Goal: Ask a question: Seek information or help from site administrators or community

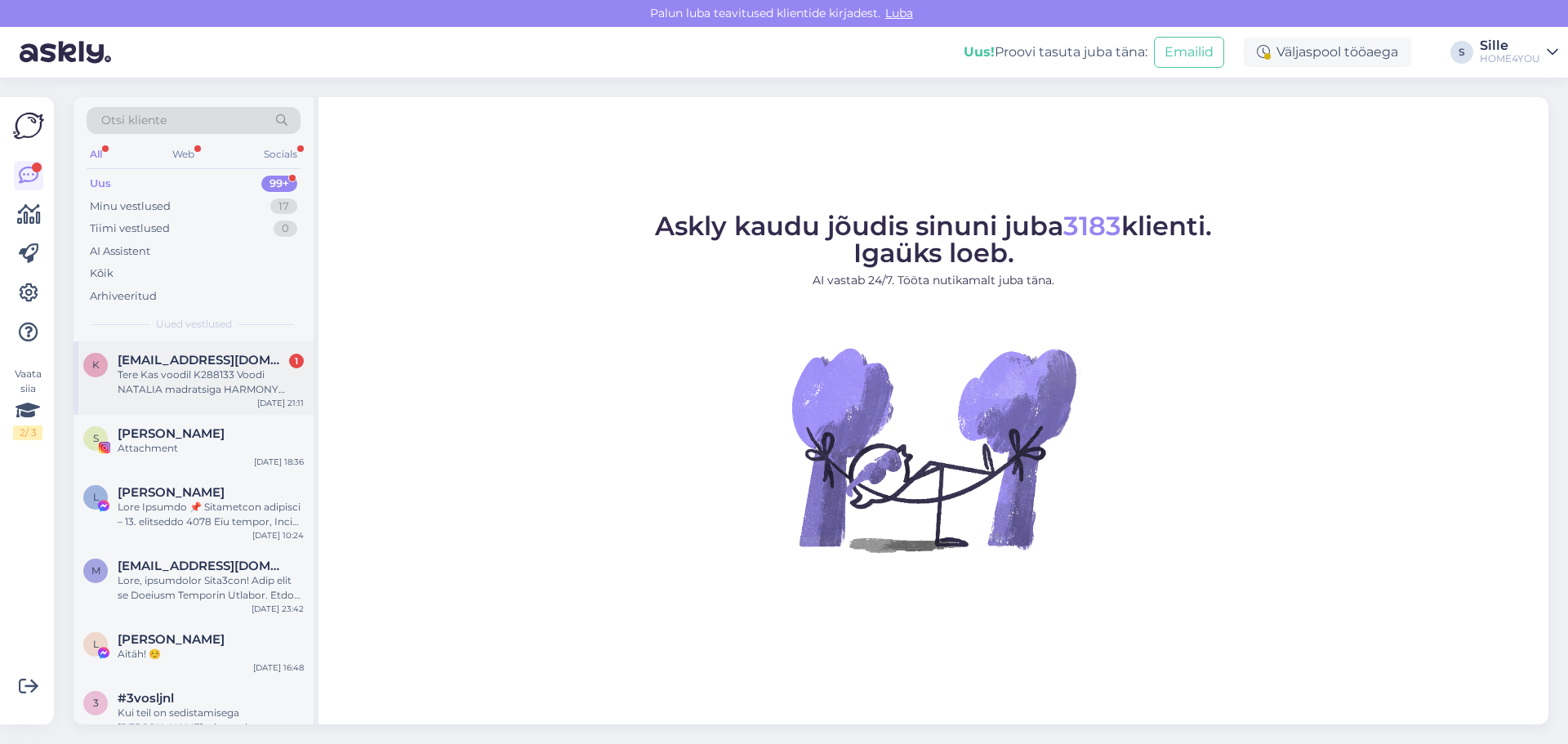
click at [204, 381] on div "Tere Kas voodil K288133 Voodi NATALIA madratsiga HARMONY DUO 160x200cm, šampanj…" at bounding box center [210, 382] width 187 height 30
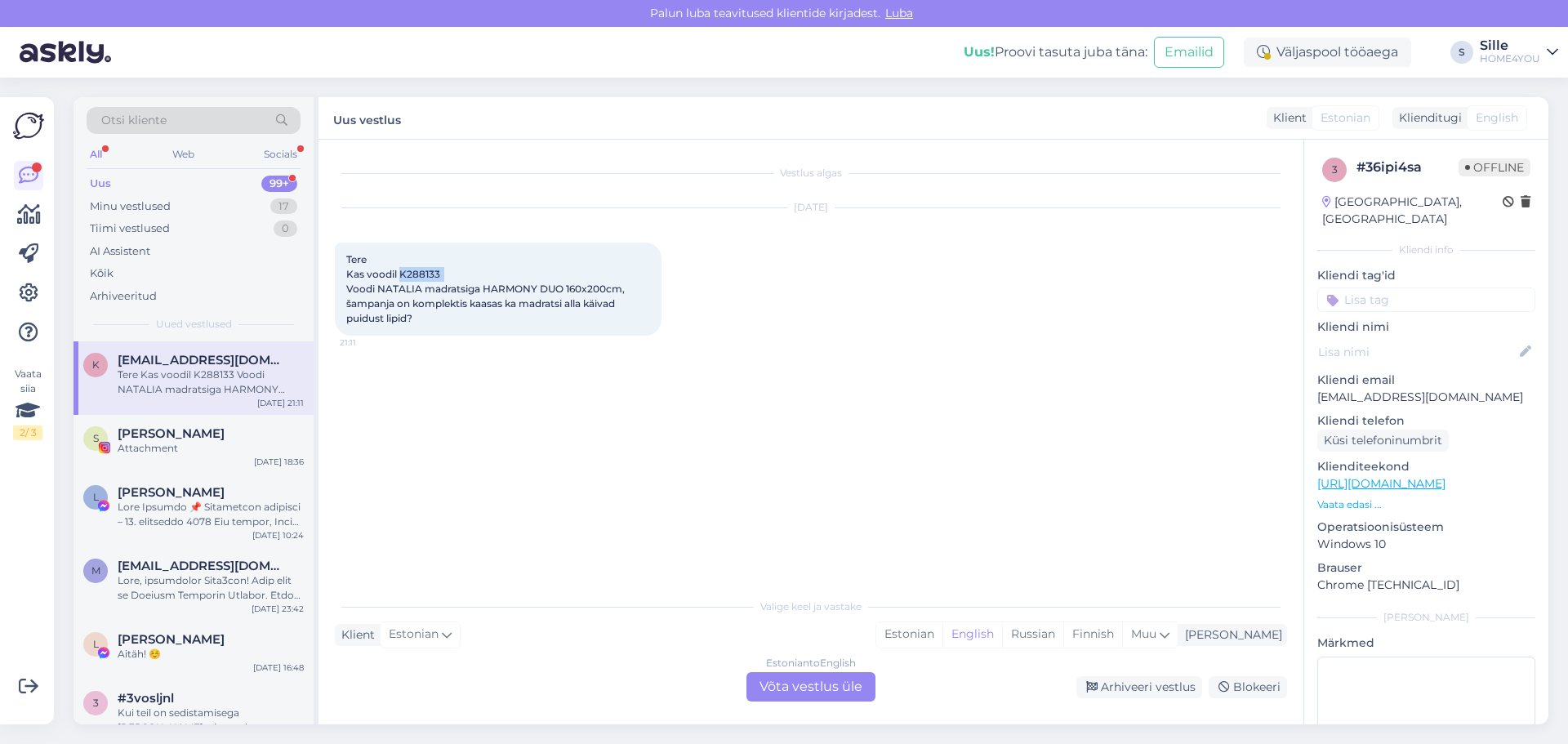
drag, startPoint x: 448, startPoint y: 273, endPoint x: 399, endPoint y: 277, distance: 49.2
click at [399, 277] on span "Tere Kas voodil K288133 Voodi NATALIA madratsiga HARMONY DUO 160x200cm, šampanj…" at bounding box center [487, 289] width 281 height 71
copy span "K288133"
click at [753, 687] on div "Estonian to English Võta vestlus üle" at bounding box center [810, 687] width 129 height 30
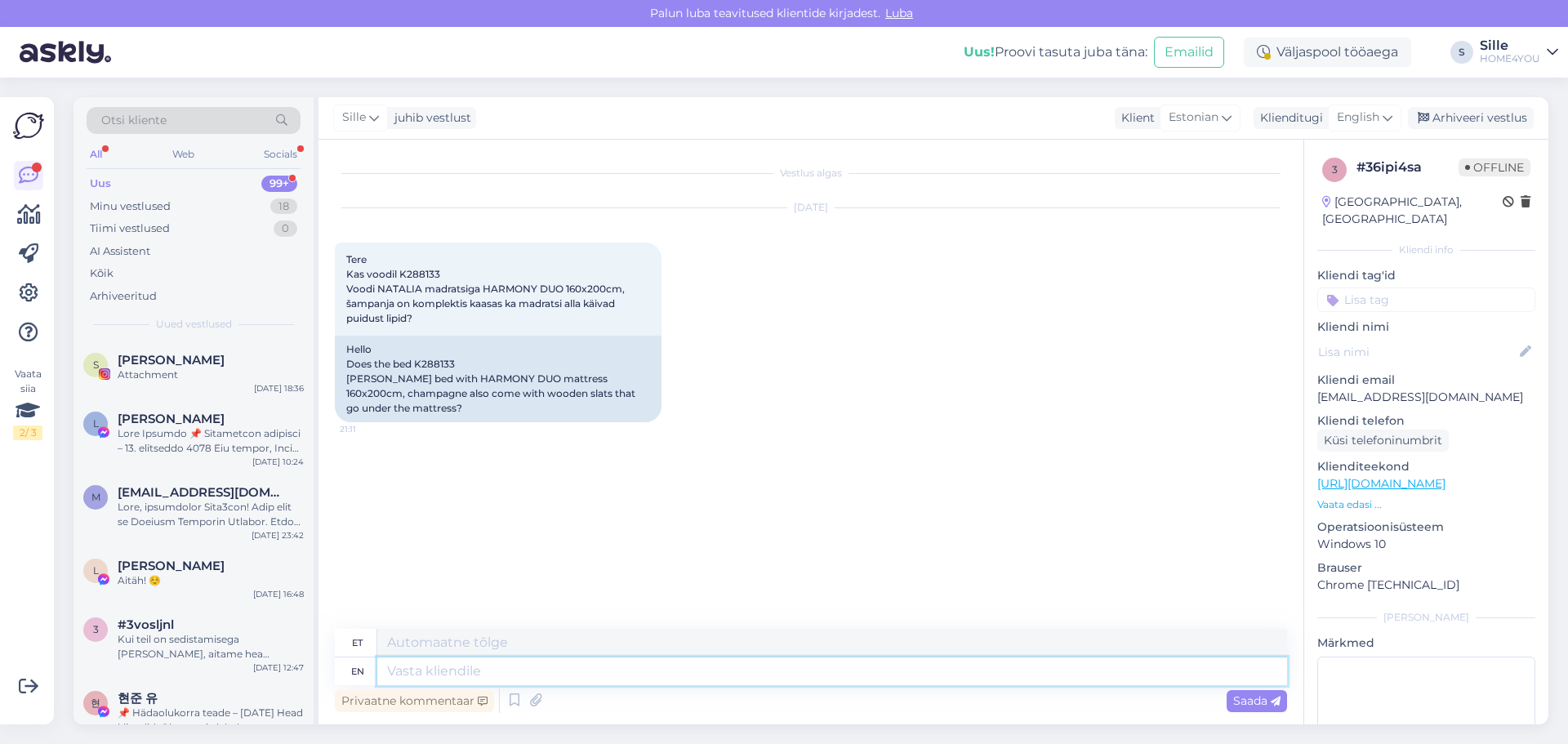
click at [574, 675] on textarea at bounding box center [832, 672] width 910 height 28
type textarea "Tere"
type textarea "Tere, j"
type textarea "Tere,"
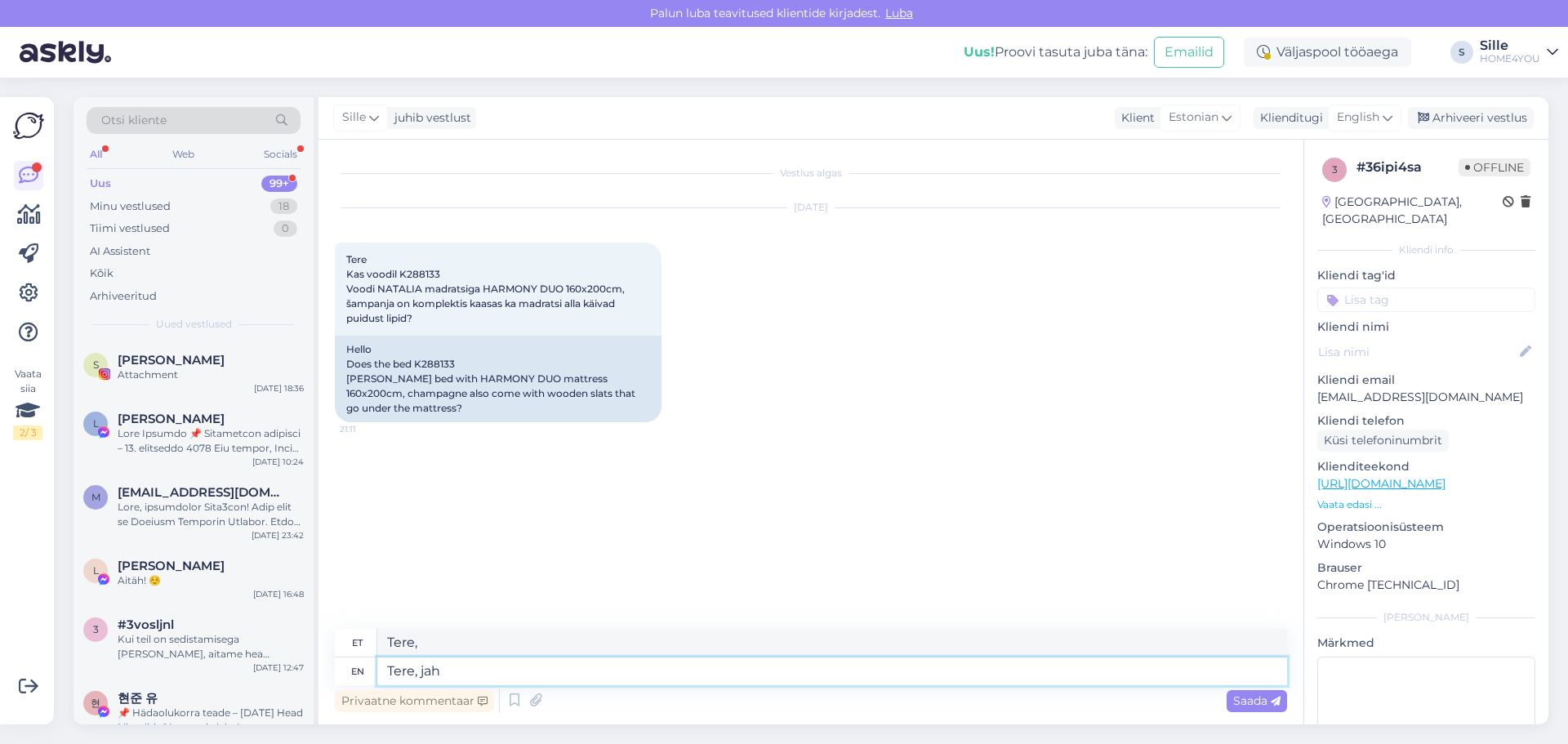
type textarea "Tere, jah l"
type textarea "Tere, jah"
type textarea "Tere, jah lipid k"
type textarea "Tere, jah lipiidid"
type textarea "Tere, jah lipid kuuluvad"
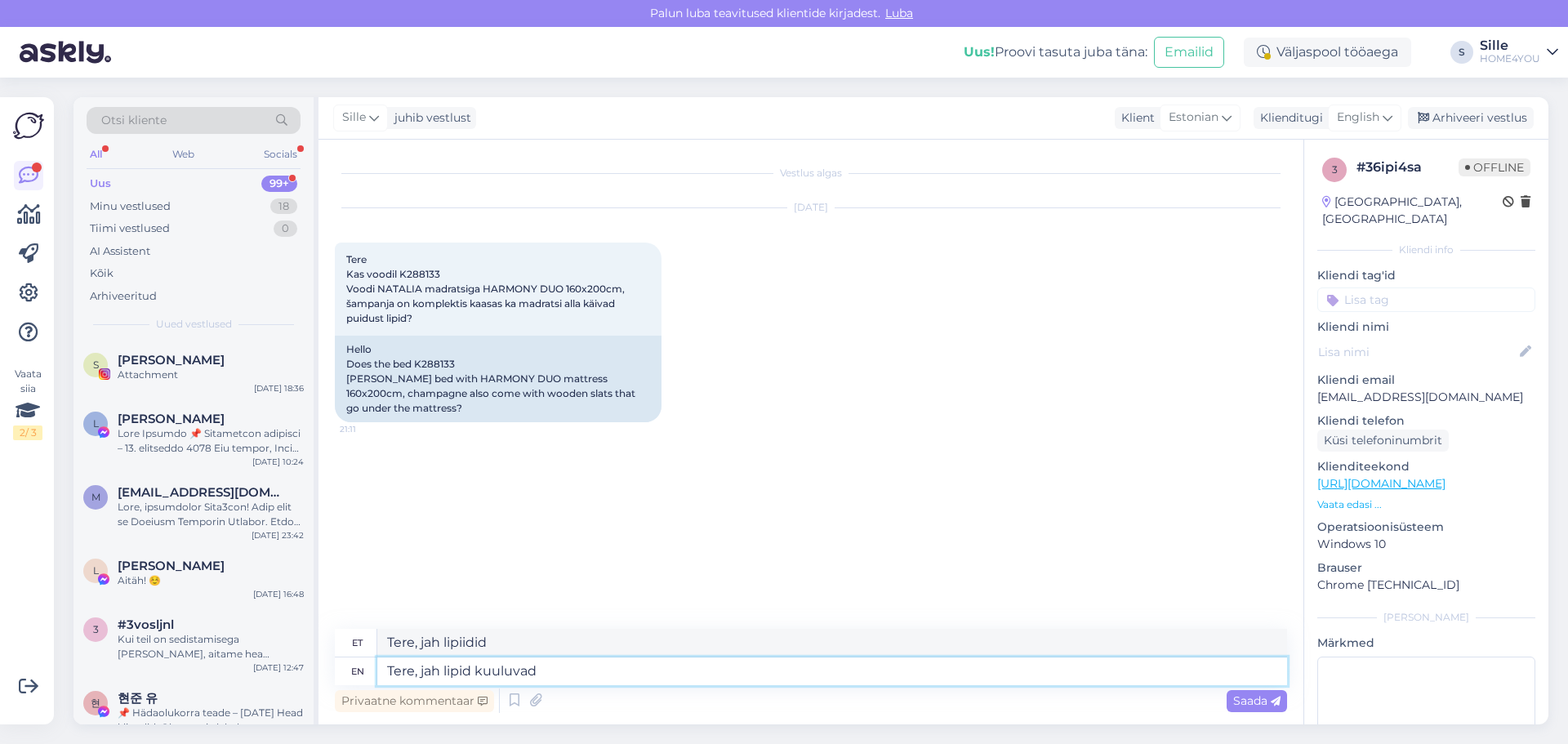
type textarea "Tere, jah lipiidide kuuluvad"
type textarea "Tere, jah lipid kuuluvad voodi j"
type textarea "Tere, jah lipid kuuluvad voodi"
type textarea "Tere, jah lipid kuuluvad voodi juurde."
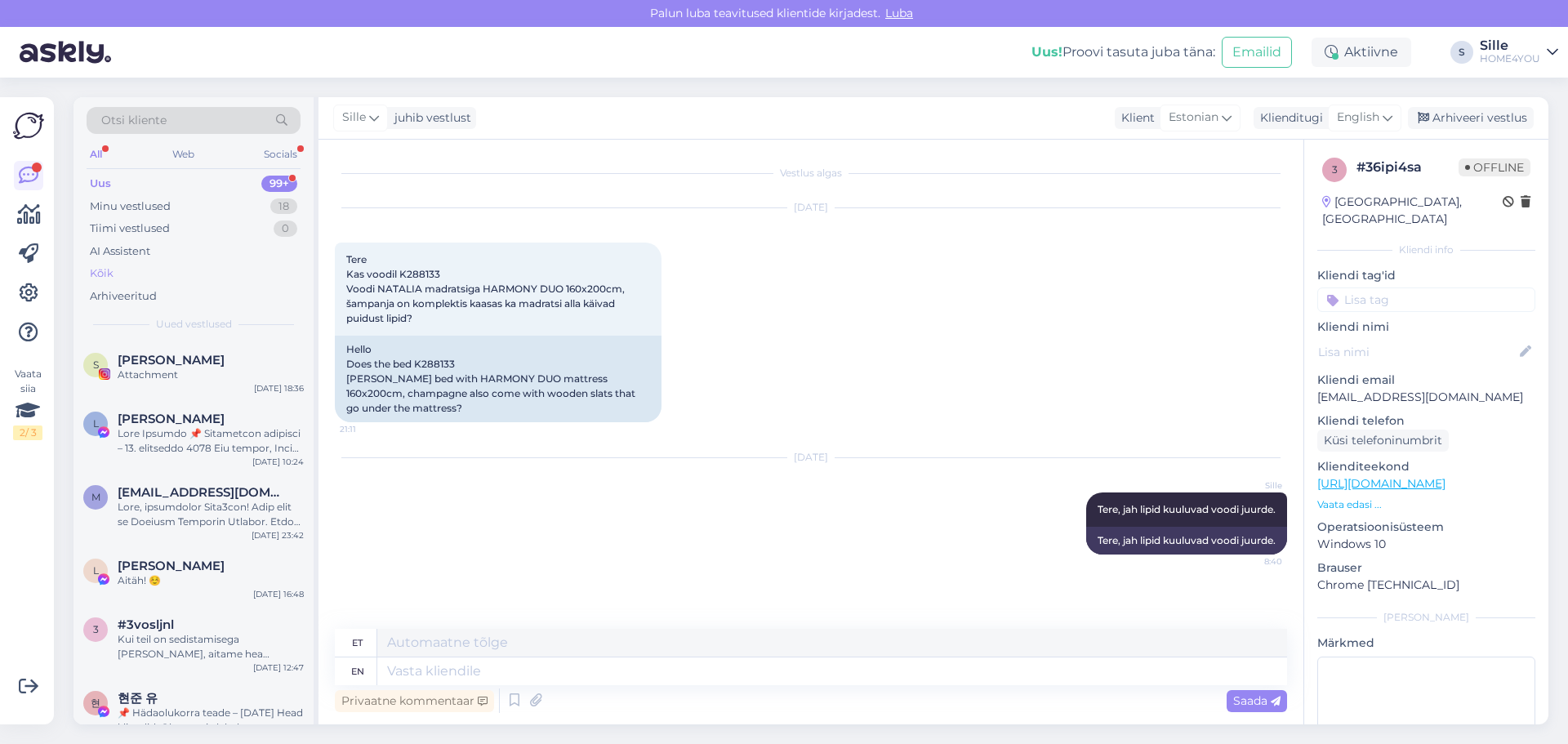
click at [117, 277] on div "Kõik" at bounding box center [193, 274] width 214 height 23
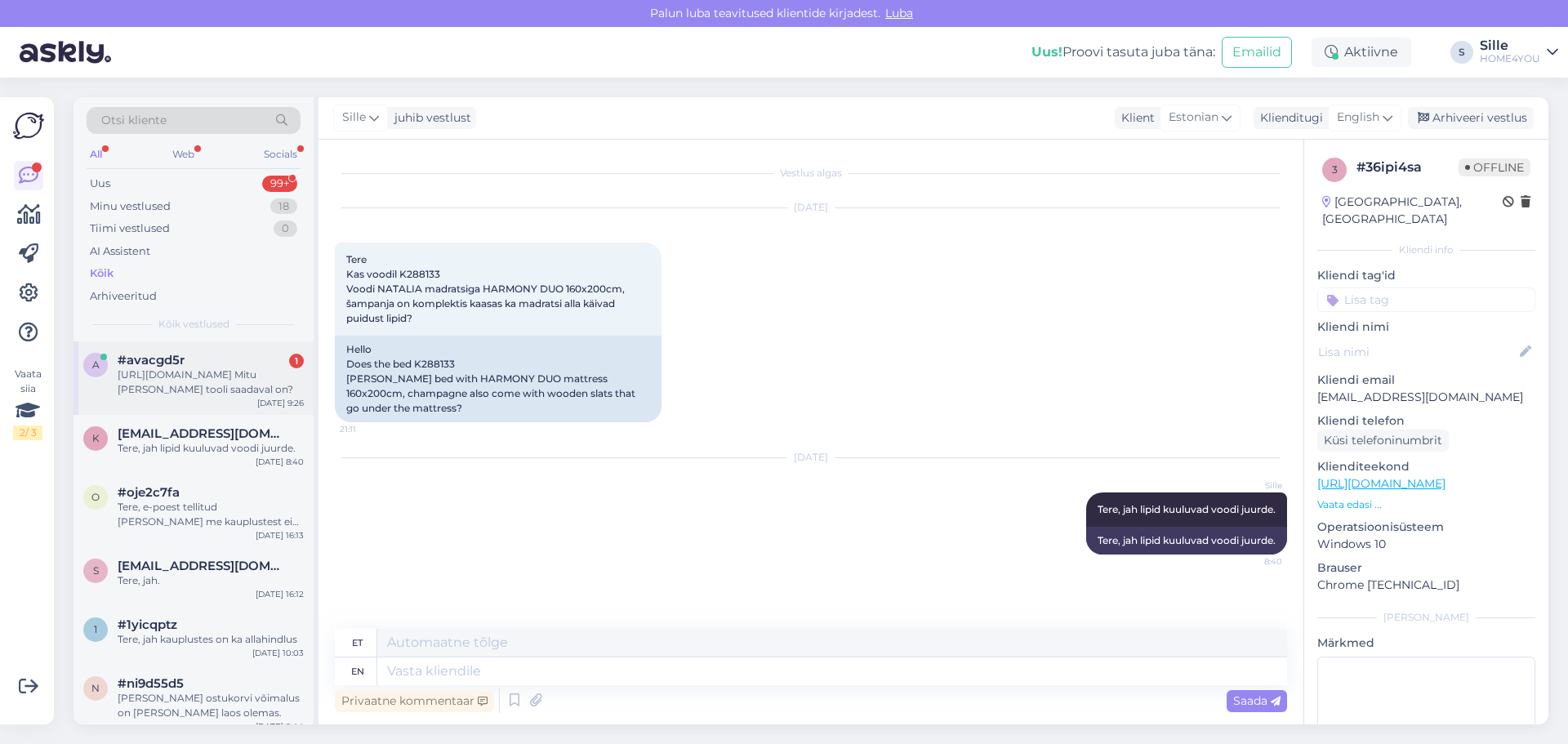
click at [219, 362] on div "#avacgd5r 1" at bounding box center [210, 360] width 187 height 15
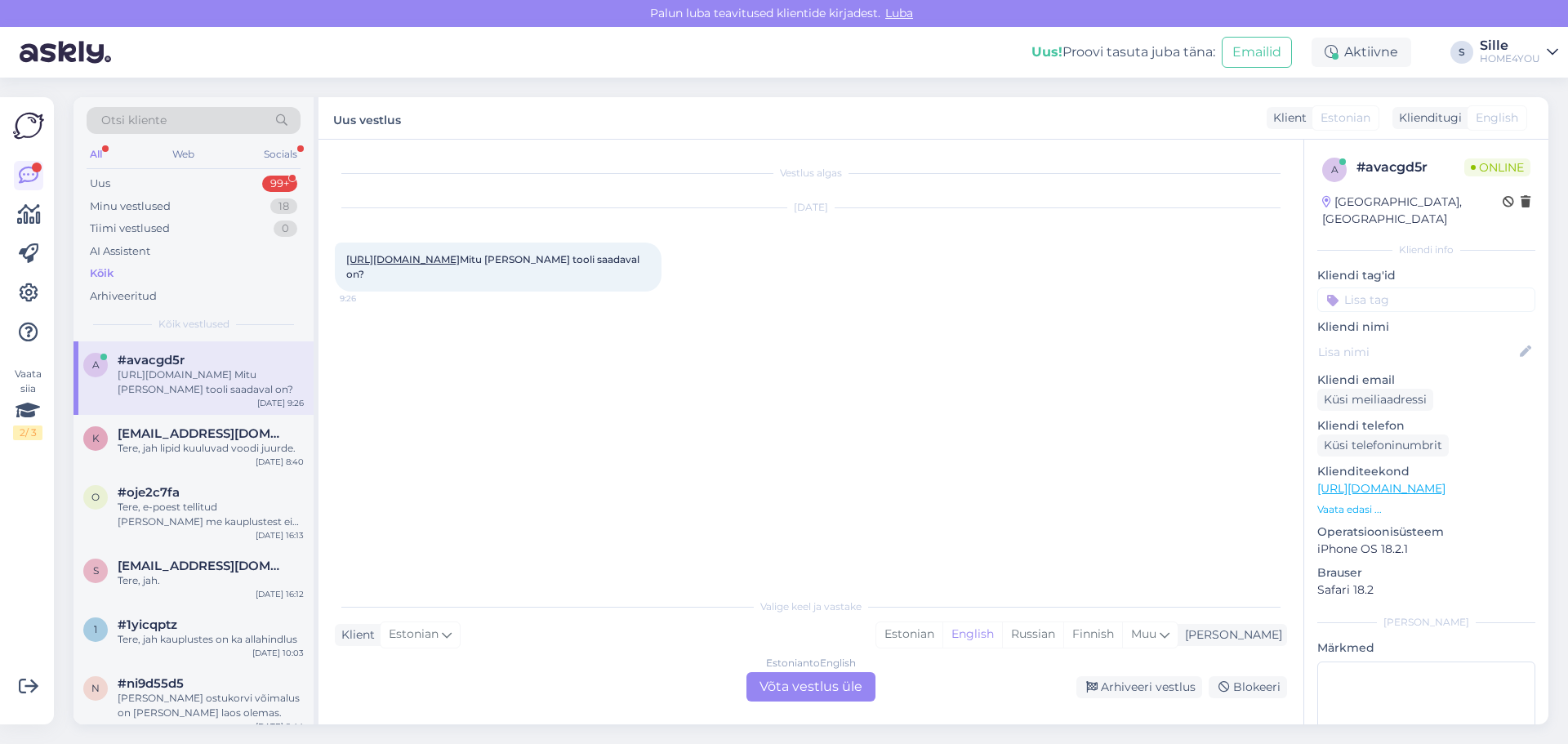
click at [460, 257] on link "[URL][DOMAIN_NAME]" at bounding box center [403, 259] width 113 height 12
click at [814, 693] on div "Estonian to English Võta vestlus üle" at bounding box center [810, 687] width 129 height 30
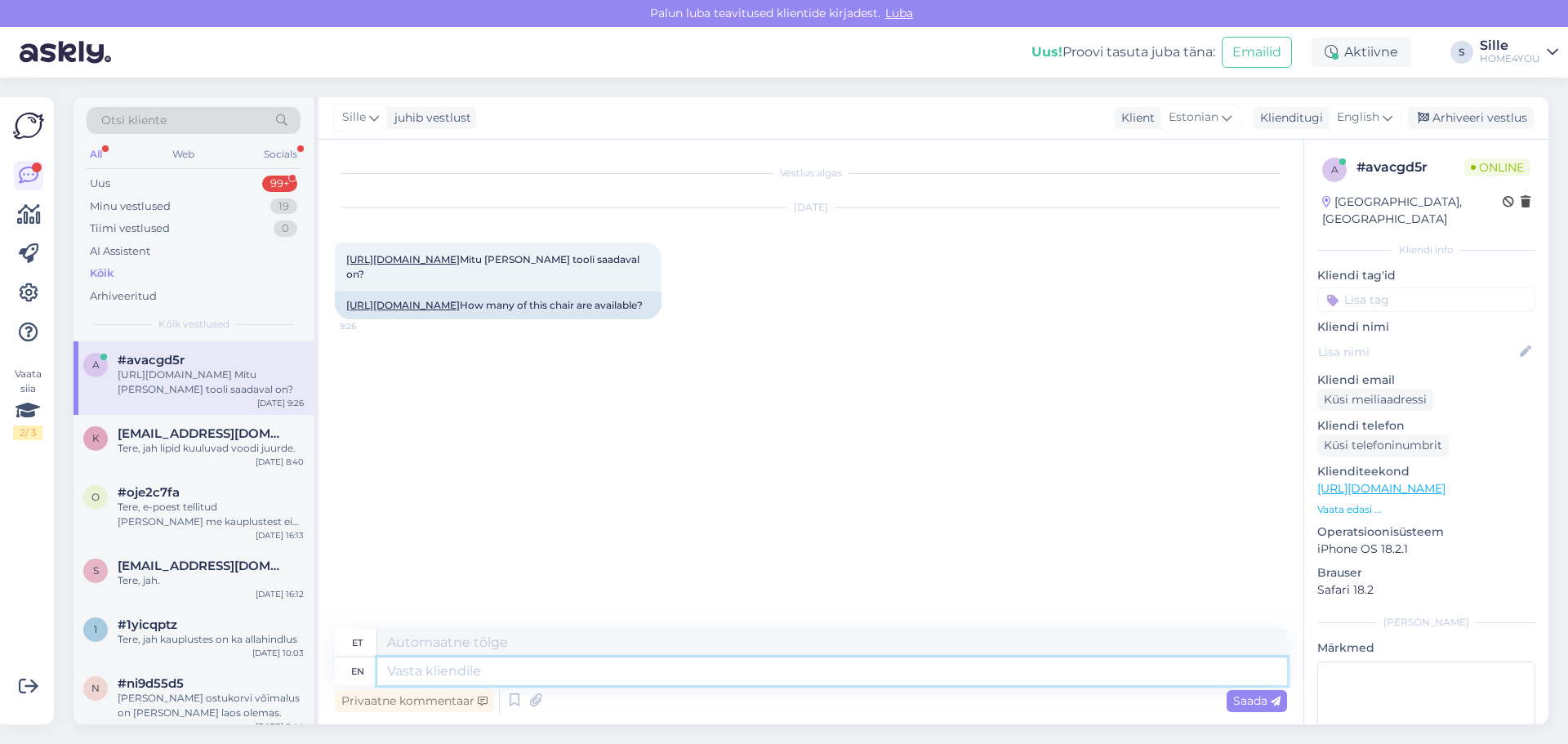
click at [647, 676] on textarea at bounding box center [832, 672] width 910 height 28
type textarea "Tere"
type textarea "Tere, s"
type textarea "Tere,"
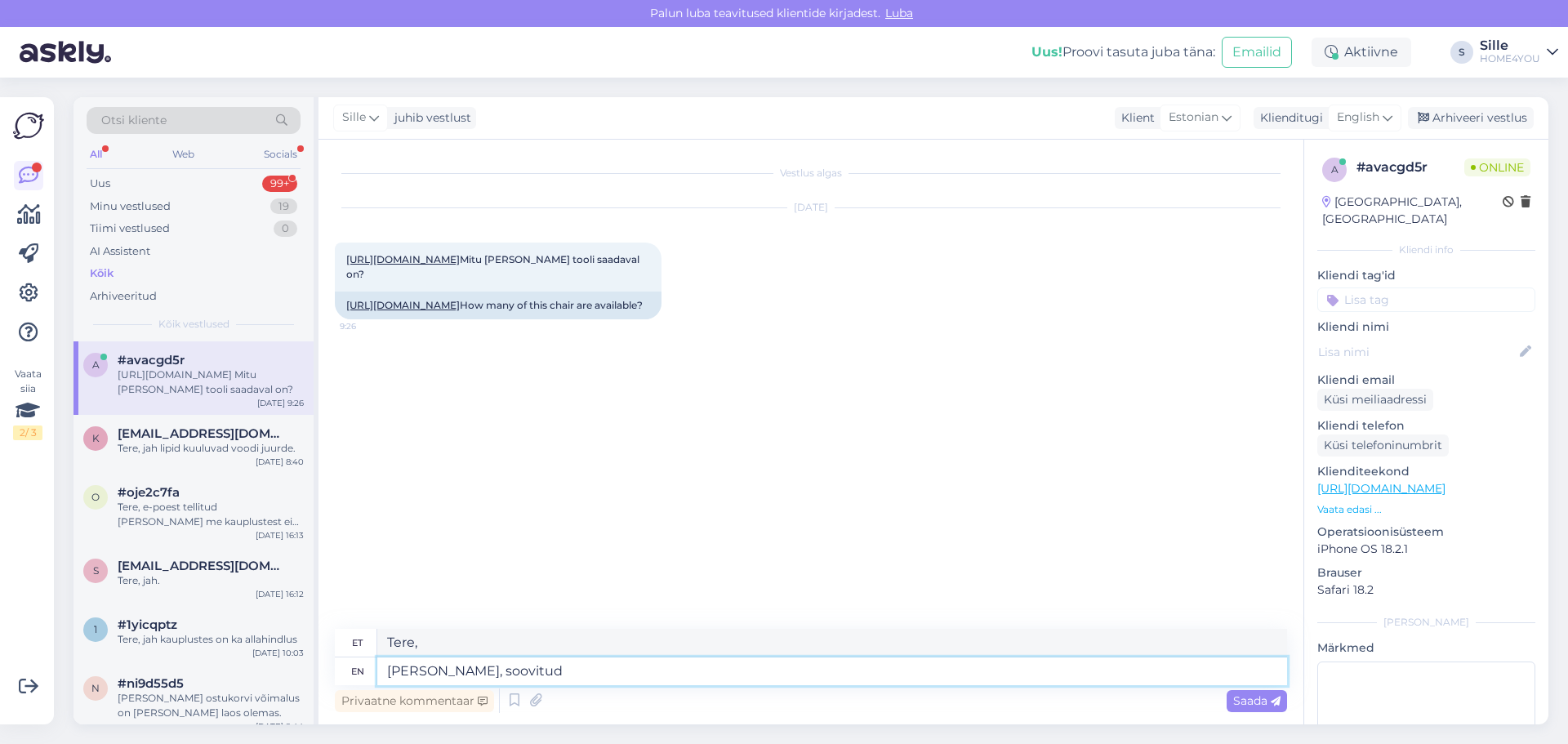
type textarea "[PERSON_NAME], soovitud t"
type textarea "[PERSON_NAME], soovitud"
type textarea "[PERSON_NAME], soovitud tooli o"
type textarea "[PERSON_NAME], soovitud tööriistad"
type textarea "[PERSON_NAME], soovitud tooli on"
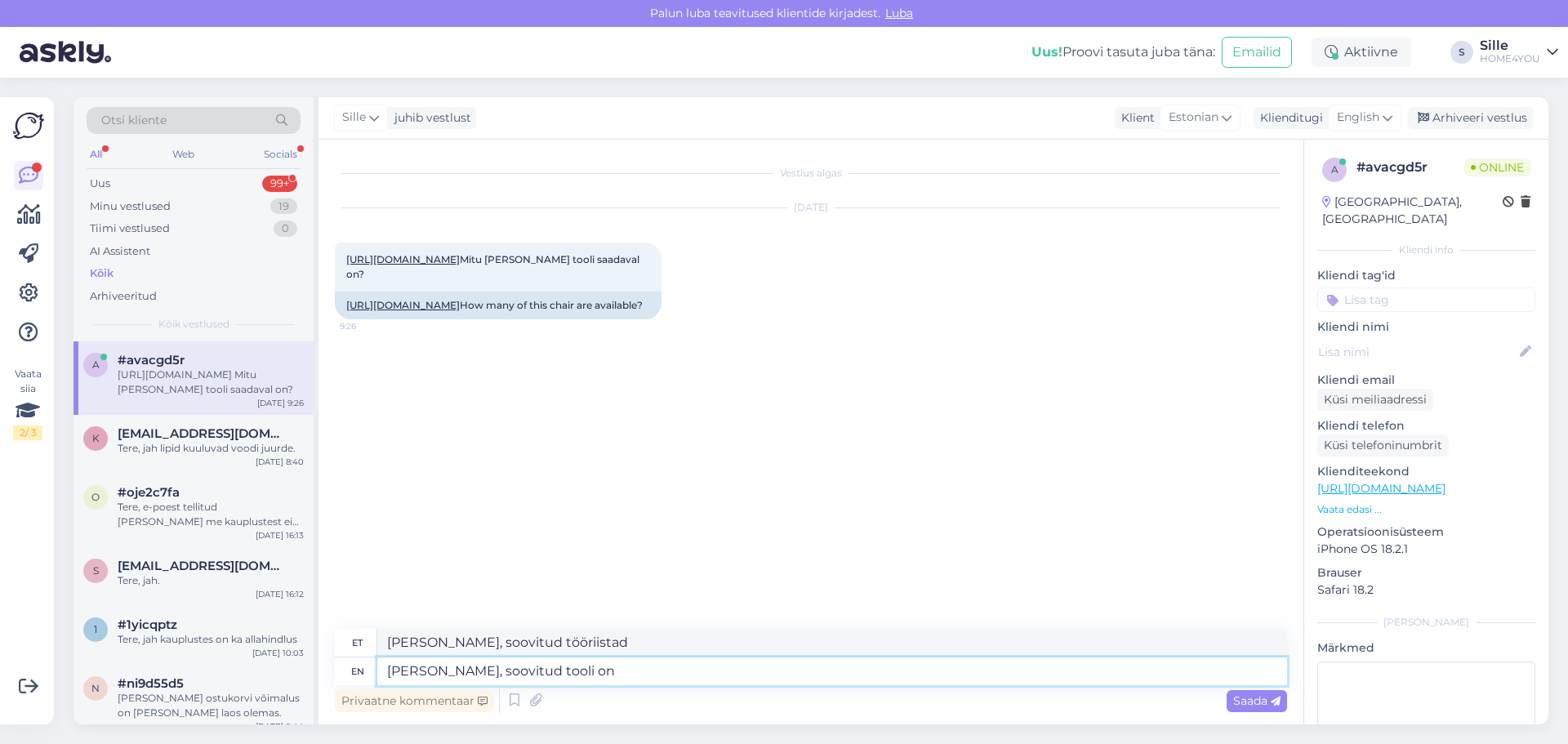
type textarea "[PERSON_NAME], soovitud tööriistad on"
type textarea "[PERSON_NAME], soovitud tooli on Kadaka"
type textarea "Tere, tooli on Kadaka"
type textarea "[PERSON_NAME], soovitud tooli on Kadaka Outletid"
type textarea "Tere, tooli on Kadaka Outid"
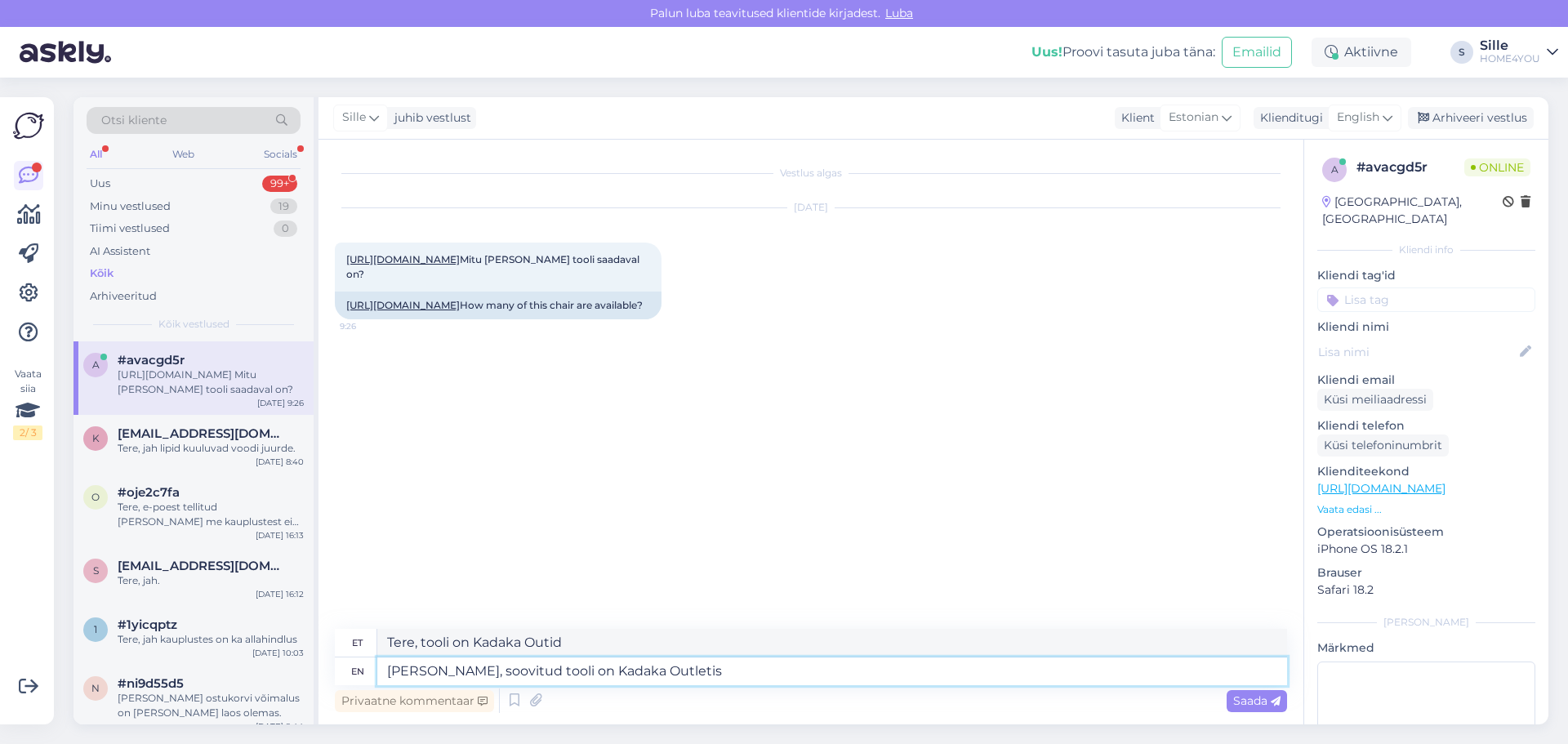
type textarea "[PERSON_NAME], soovitud tooli on Kadaka Outletis"
type textarea "Tere, tooli on Kadaka Outletis"
type textarea "Tere, soovitud tooli on Kadaka Outletis 6tk,"
type textarea "Tere, tooli on Kadaka Outletis 6tk"
type textarea "[PERSON_NAME], soovitud tooli on Kadaka Outletis 6tk, e"
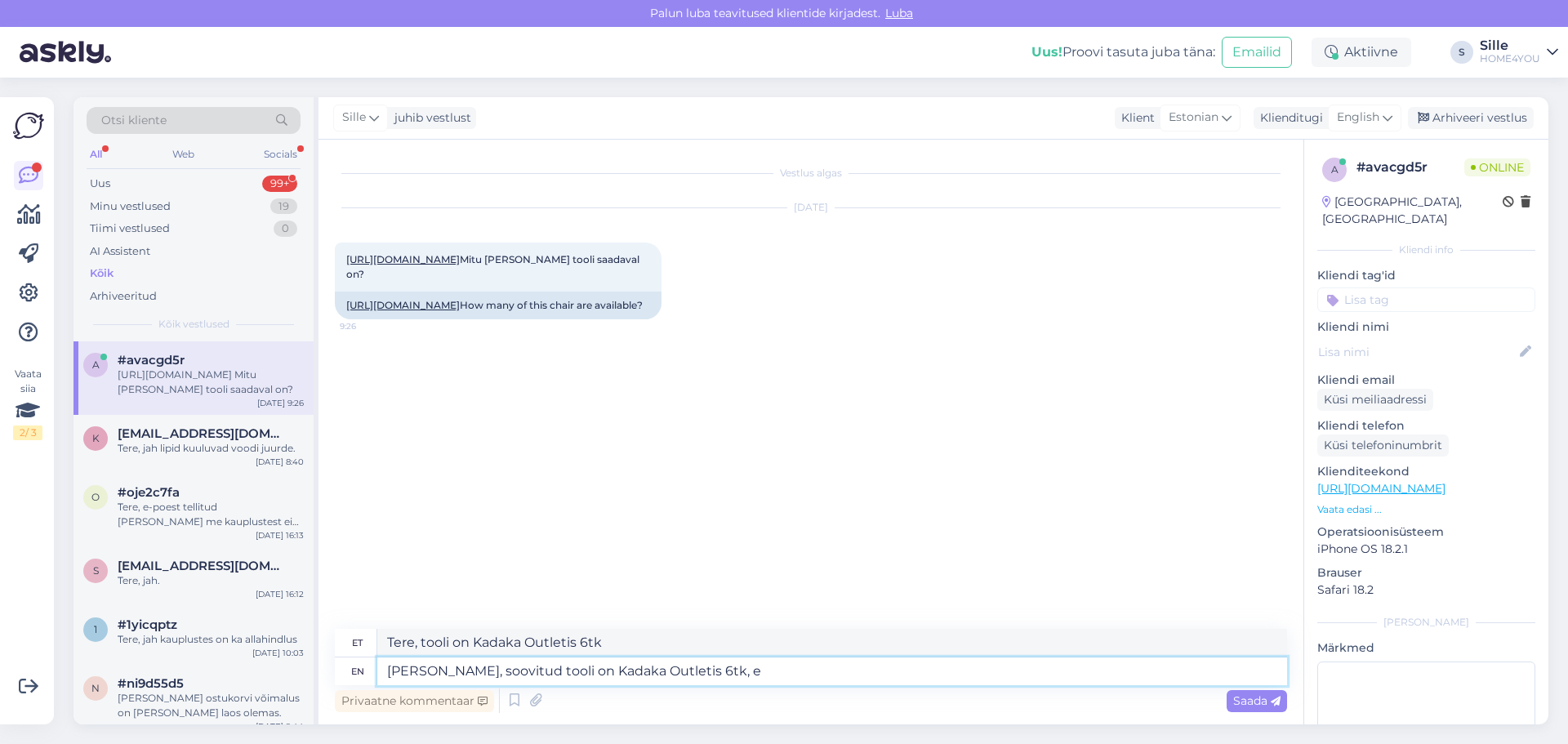
type textarea "Tere, tooli on Kadaka Outletis 6tk,"
type textarea "[PERSON_NAME], soovitud tooli on Kadaka Outletis 6tk, e-poest"
type textarea "Tere, tooli on Kadaka Outletis 6tk, e-poest"
type textarea "Tere, soovitud tooli on Kadaka Outletis 6tk, e-poest osta"
type textarea "Tere, osta tooli on Kadaka Outletis 6tk, e-poest osta"
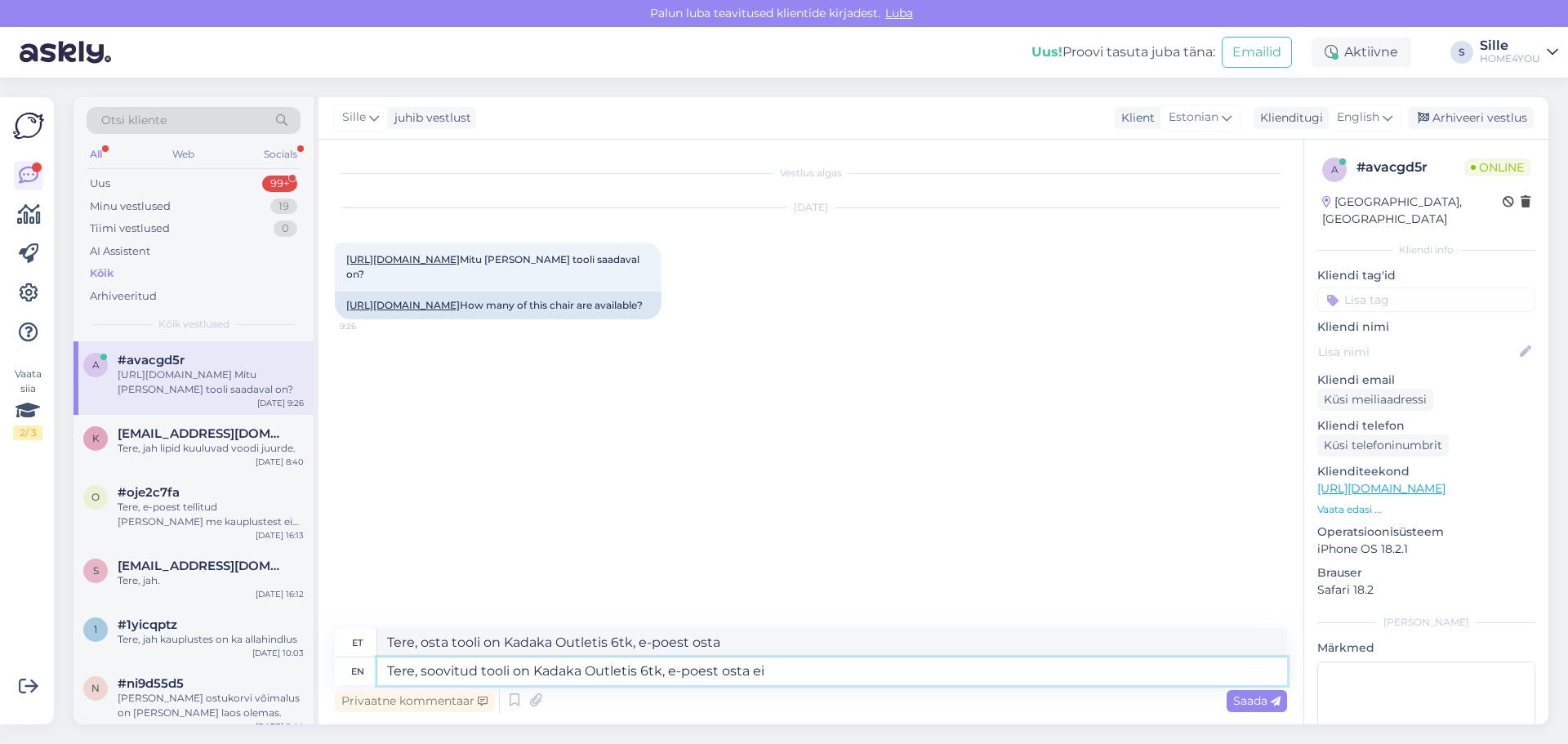
type textarea "Tere, soovitud tooli on Kadaka Outletis 6tk, e-poest osta ei o"
type textarea "Tere, tooteid tooli on Kadaka Outletis 6tk, e-poest osta ei"
type textarea "Tere, soovitud tooli on Kadaka Outletis 6tk, e-poest osta ei ole"
type textarea "Tere, tooli on Kadaka Outletis 6tk, e-poest osta ei ole"
type textarea "Tere, soovitud tooli on Kadaka Outletis 6tk, e-poest osta ei ole võimalik."
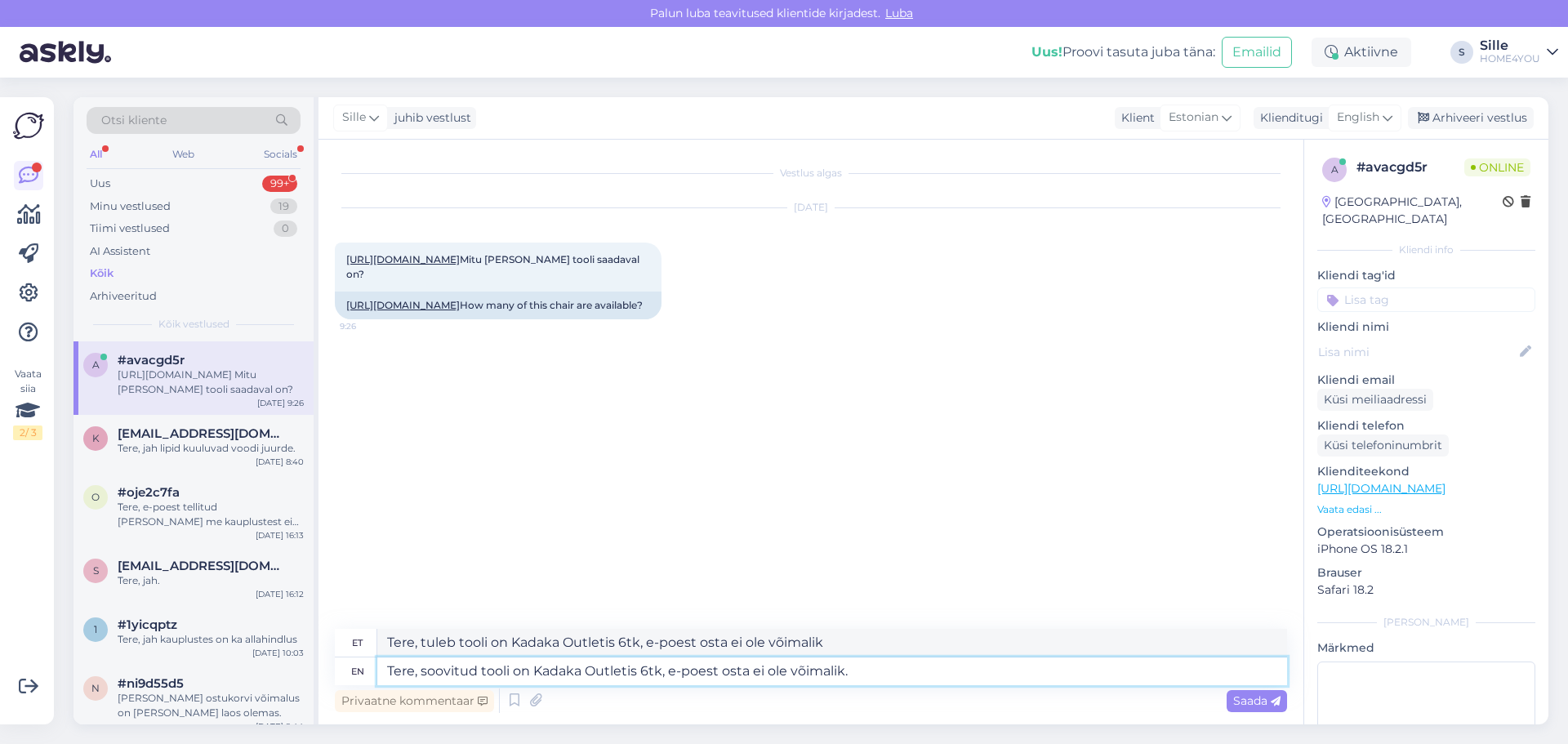
type textarea "Tere, tulema tooli on Kadaka Outletis 6tk, e-poest osta ei ole võimalik."
type textarea "Tere, soovitud tooli on Kadaka Outletis 6tk, e-poest osta ei ole võimalik."
click at [402, 261] on link "[URL][DOMAIN_NAME]" at bounding box center [403, 259] width 113 height 12
click at [1238, 701] on span "Saada" at bounding box center [1257, 701] width 48 height 15
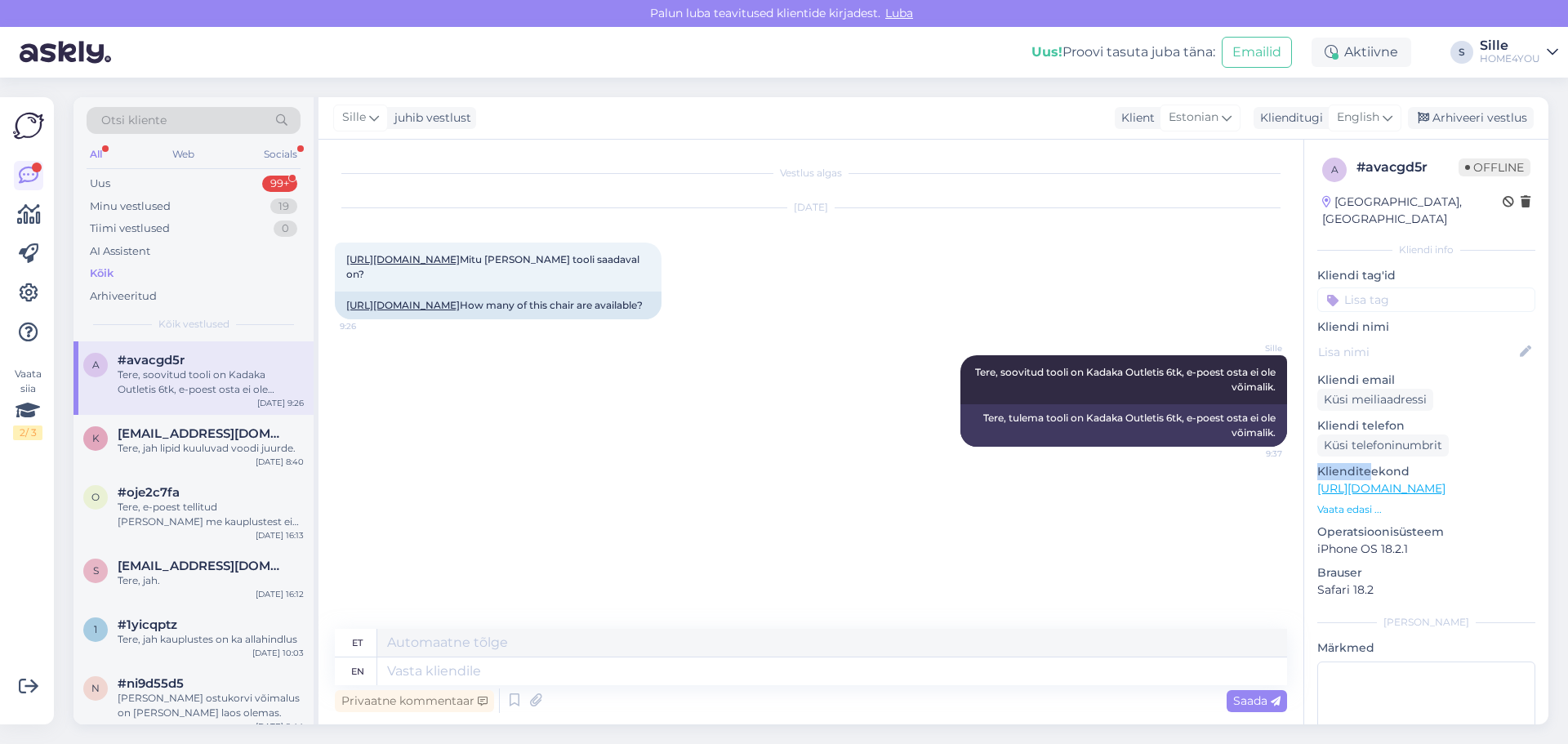
drag, startPoint x: 1369, startPoint y: 443, endPoint x: 1313, endPoint y: 437, distance: 56.3
click at [1357, 441] on div "a # avacgd5r Offline [GEOGRAPHIC_DATA], [GEOGRAPHIC_DATA] Kliendi info Kliendi …" at bounding box center [1426, 487] width 244 height 694
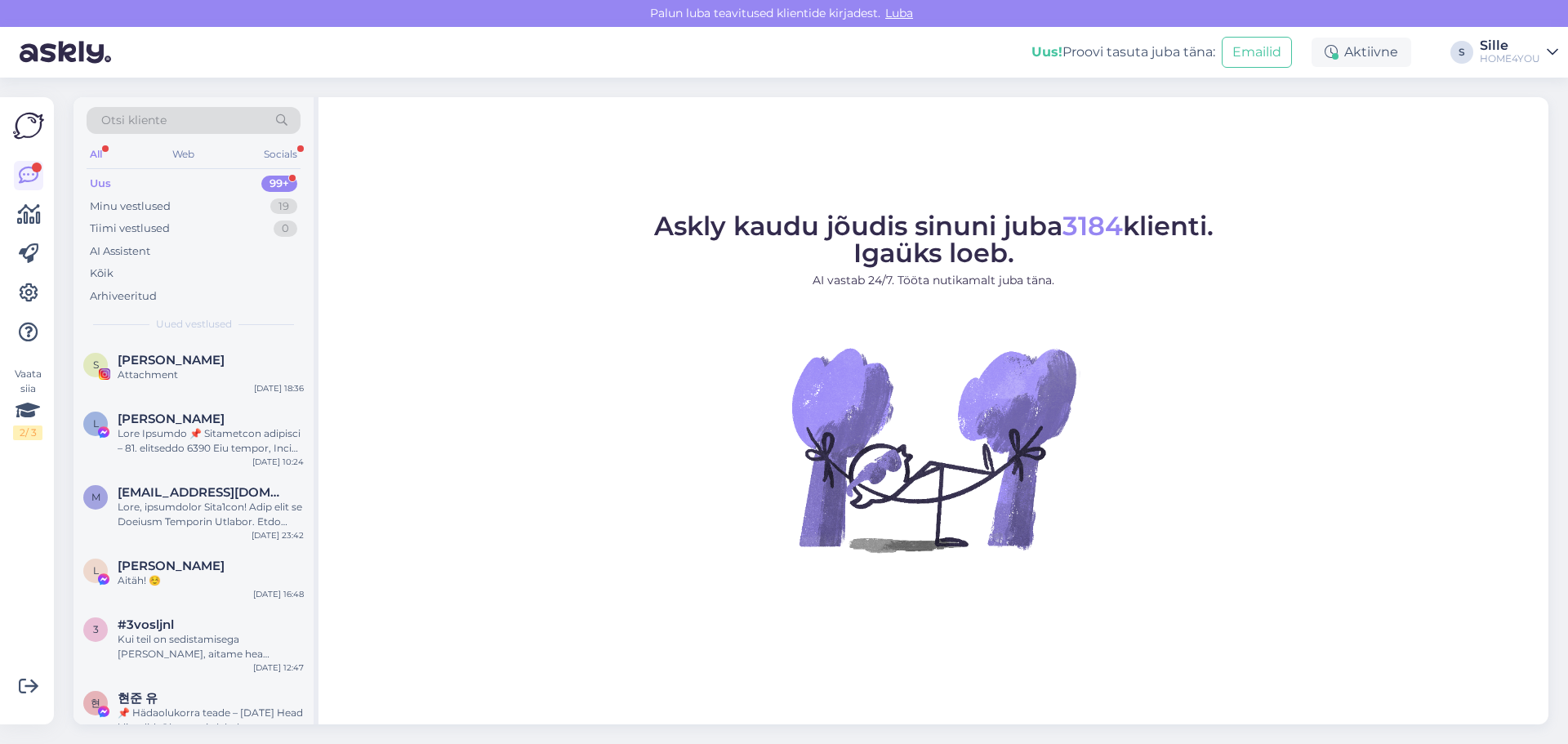
drag, startPoint x: 1554, startPoint y: 446, endPoint x: 1565, endPoint y: 448, distance: 11.2
click at [1560, 448] on div "Otsi kliente All Web Socials Uus 99+ Minu vestlused 19 Tiimi vestlused 0 AI Ass…" at bounding box center [816, 410] width 1505 height 667
click at [101, 269] on div "Kõik" at bounding box center [101, 274] width 24 height 16
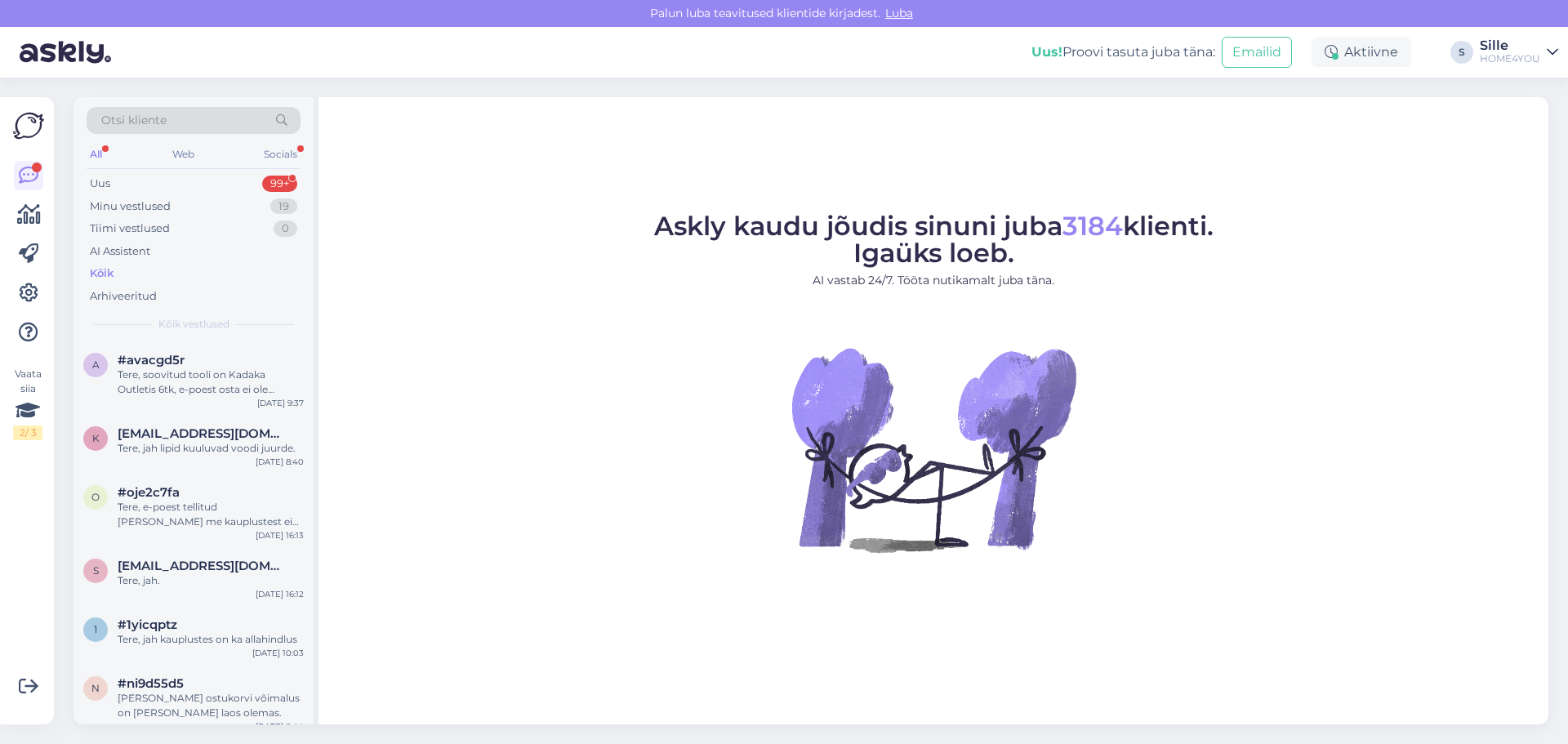
click at [1333, 282] on figure "Askly kaudu jõudis sinuni juba 3184 klienti. Igaüks loeb. AI vastab 24/7. Tööta…" at bounding box center [933, 404] width 1201 height 383
click at [1123, 330] on figure "Askly kaudu jõudis sinuni juba 3184 klienti. Igaüks loeb. AI vastab 24/7. Tööta…" at bounding box center [933, 404] width 1201 height 383
click at [134, 368] on div "#avacgd5r Tere, soovitud tooli on Kadaka Outletis 6tk, e-poest osta ei ole võim…" at bounding box center [210, 375] width 187 height 44
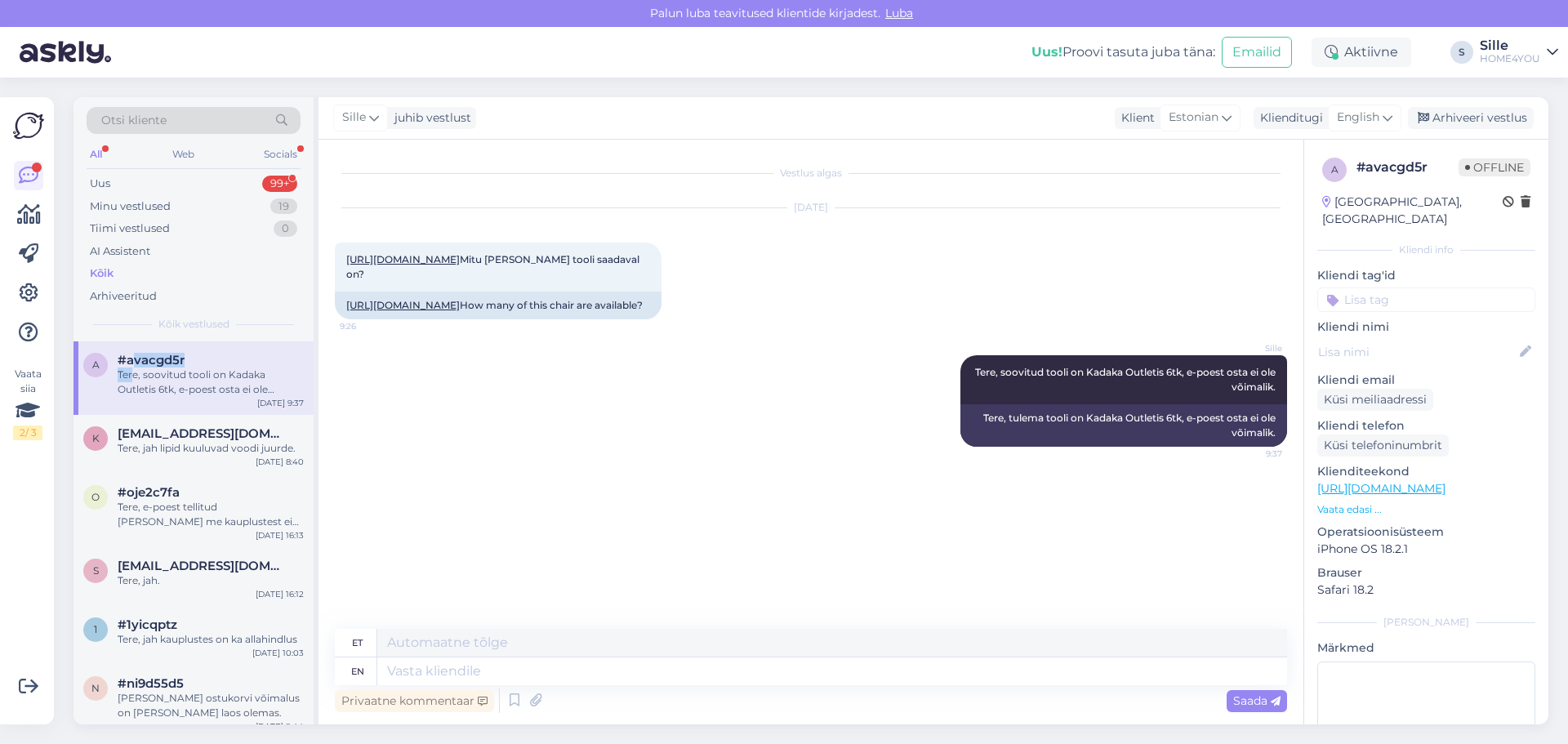
click at [105, 273] on div "Kõik" at bounding box center [101, 274] width 24 height 16
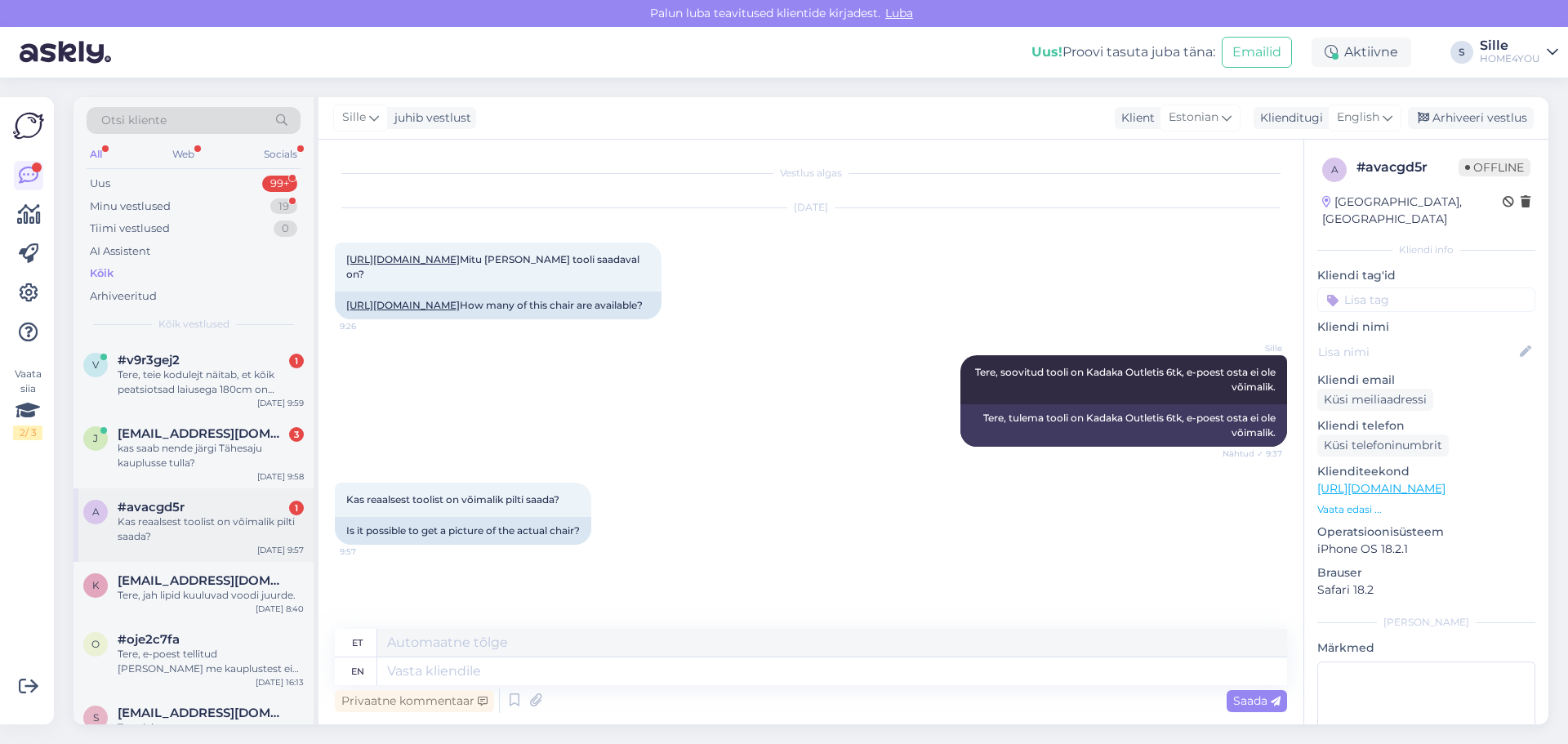
click at [235, 537] on div "Kas reaalsest toolist on võimalik pilti saada?" at bounding box center [210, 529] width 187 height 30
click at [556, 679] on textarea at bounding box center [832, 672] width 910 height 28
type textarea "Selisel"
type textarea "Selisel juhul p"
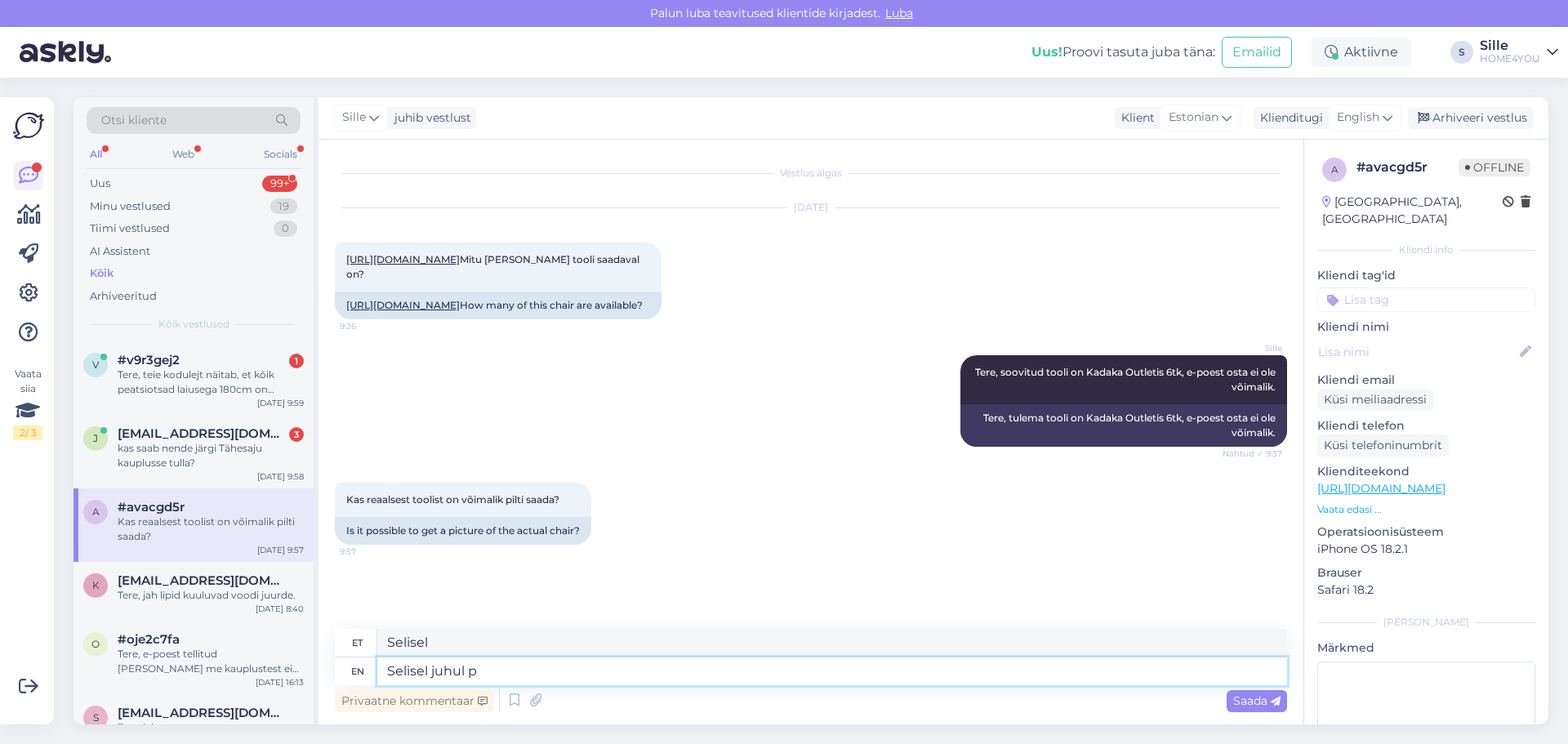
type textarea "Selisel juhul"
type textarea "Selisel juhul palun v"
type textarea "Selisel juhul palun"
type textarea "Selisel juhul palun võtke"
type textarea "Selisel juhul [PERSON_NAME]"
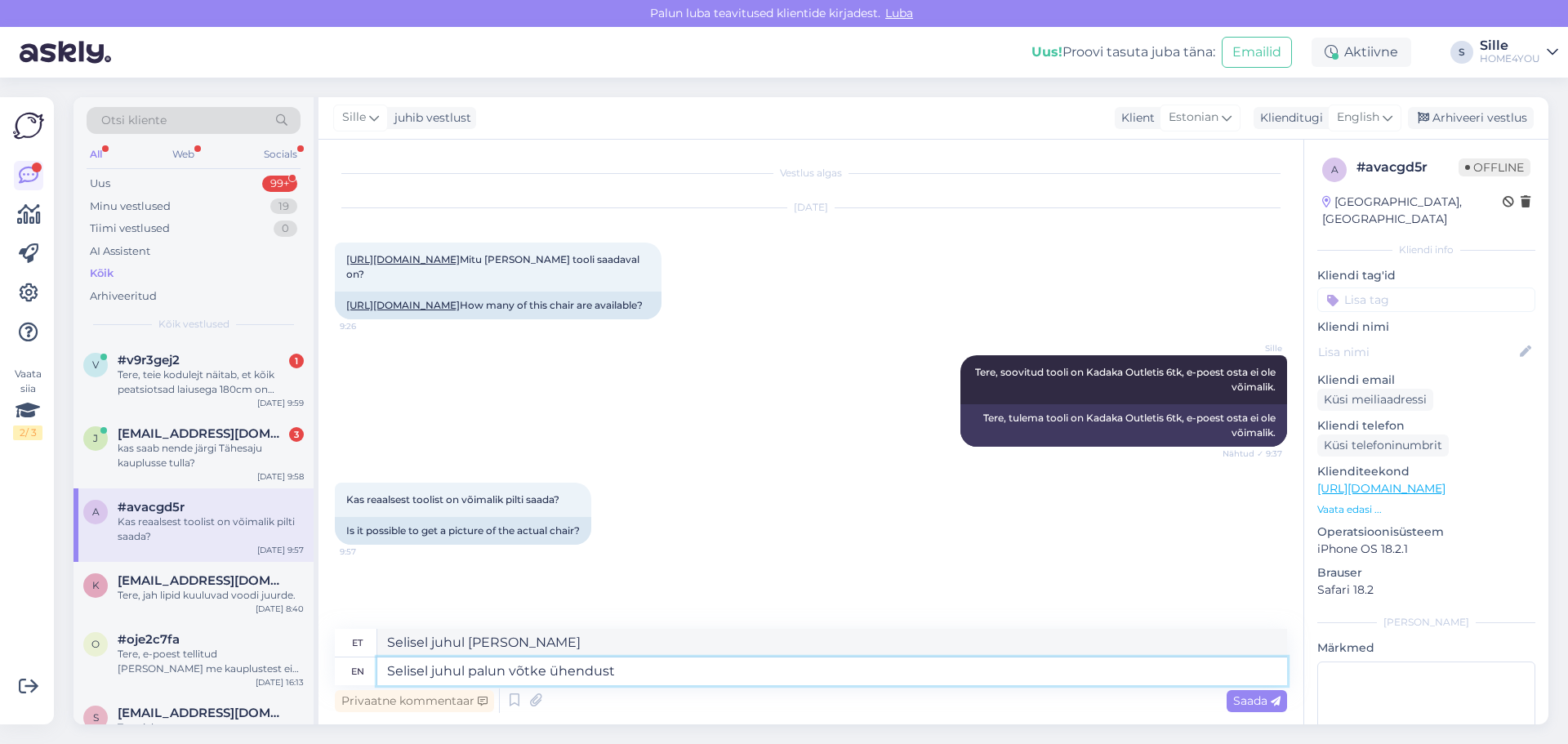
type textarea "Selisel juhul palun võtke ühendust"
type textarea "Selisel juhul palun võtke ühendust Kada"
type textarea "Selisel juhul palun võtke ühendust Kadaka ka"
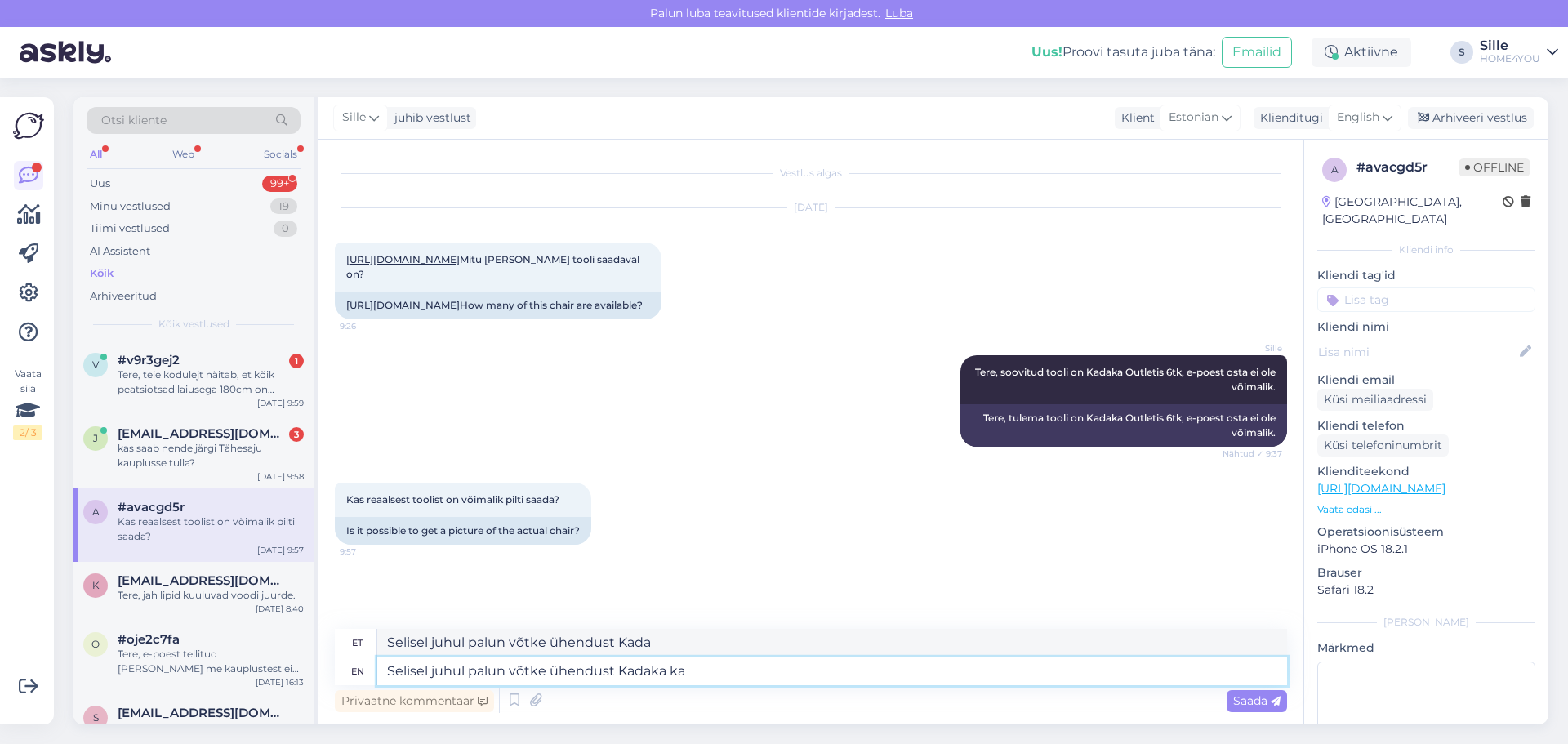
type textarea "Selisel juhul palun võtke ühendust Kadaka"
type textarea "Selisel juhul palun võtke ühendust Kadaka kauplusega te"
type textarea "Selisel juhul palun võtke ühendust Kadaka kauplusega"
type textarea "Selisel juhul palun võtke ühendust Kadaka kauplusega tel"
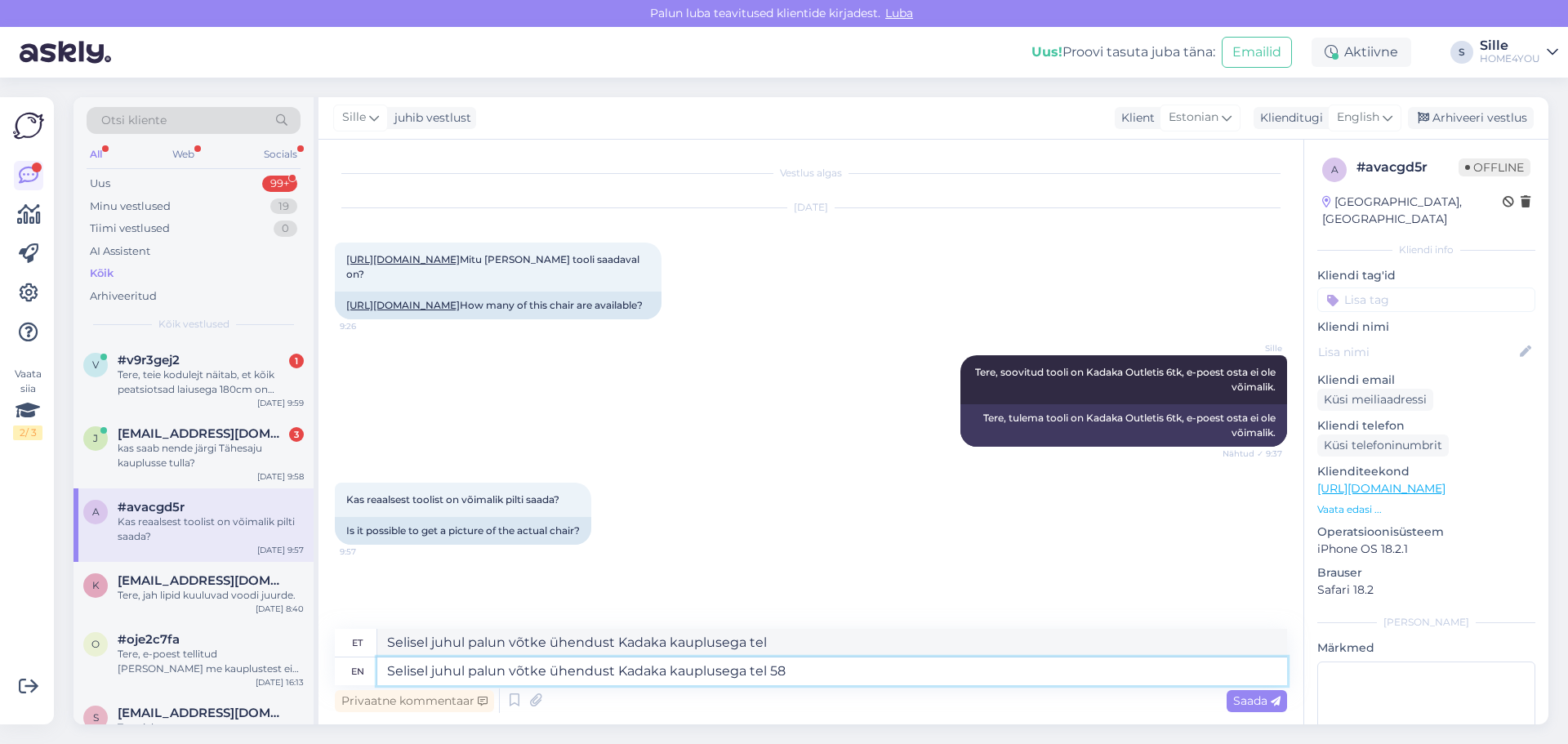
type textarea "Selisel juhul palun võtke ühendust Kadaka kauplusega tel 587"
type textarea "Selisel juhul palun võtke ühendust Kadaka kauplusega tel 587524"
type textarea "Selisel juhul palun võtke ühendust Kadaka kauplusega tel 5875248"
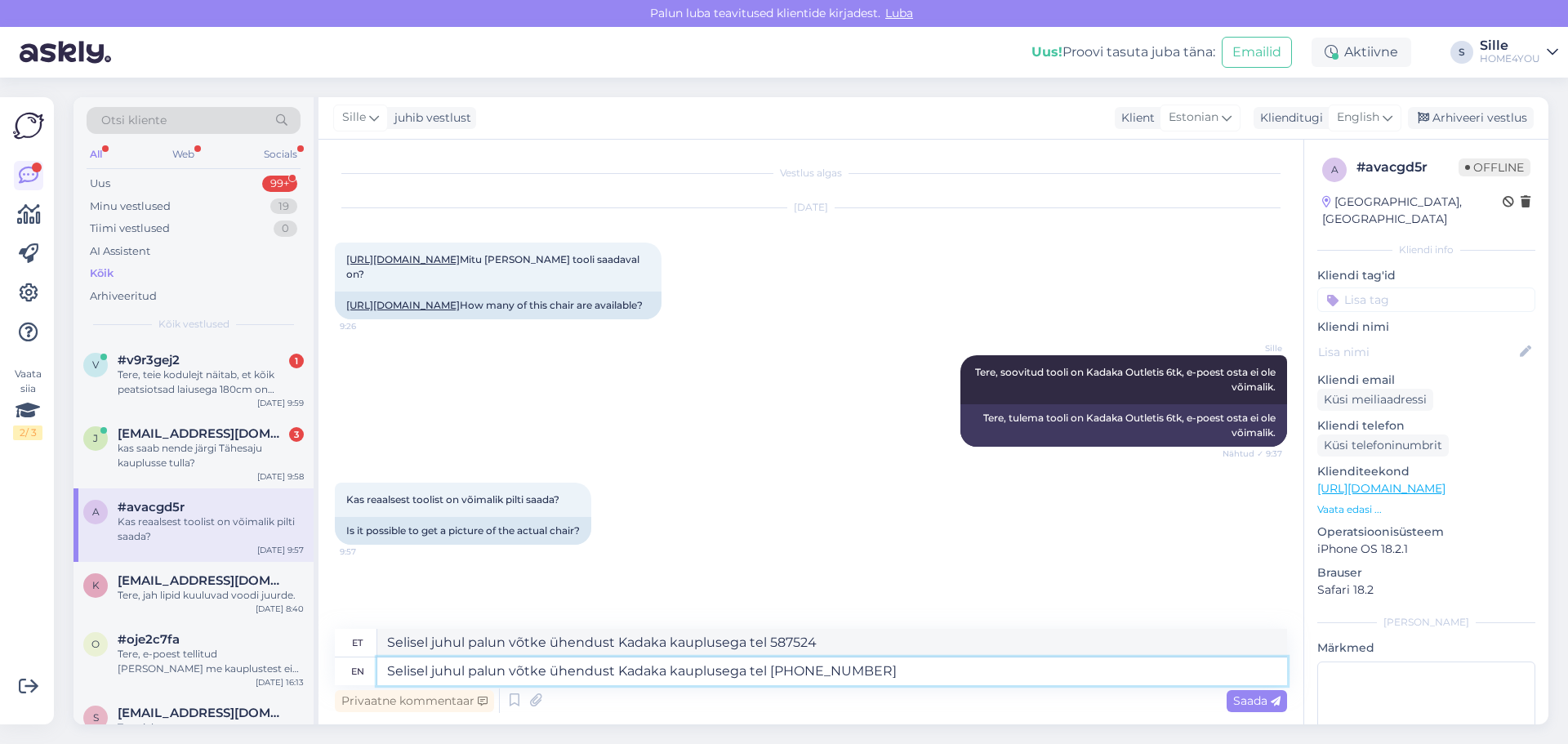
type textarea "Selisel juhul palun võtke ühendust Kadaka kauplusega tel 5875248"
type textarea "Selisel juhul palun võtke ühendust Kadaka kauplusega tel 58752484"
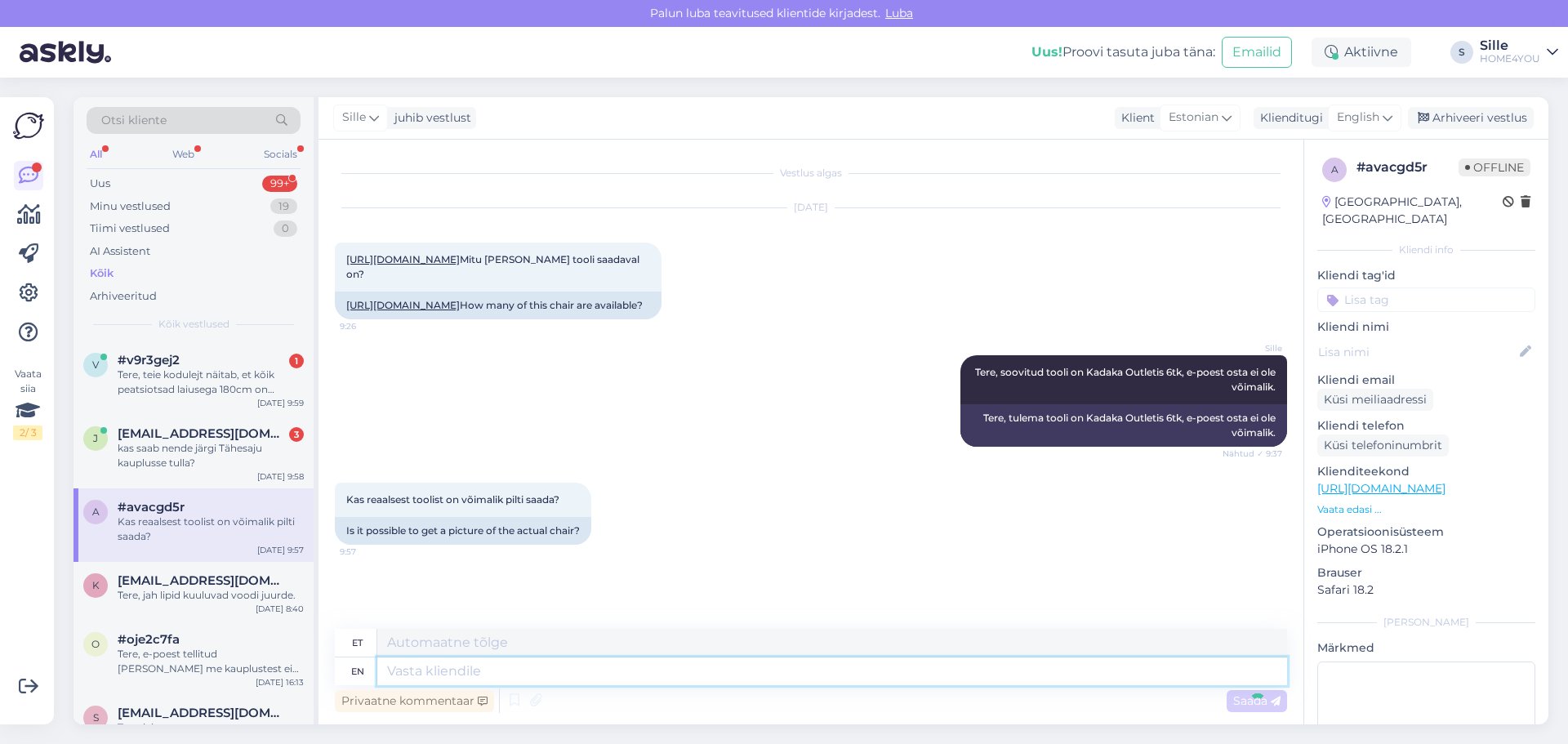
scroll to position [90, 0]
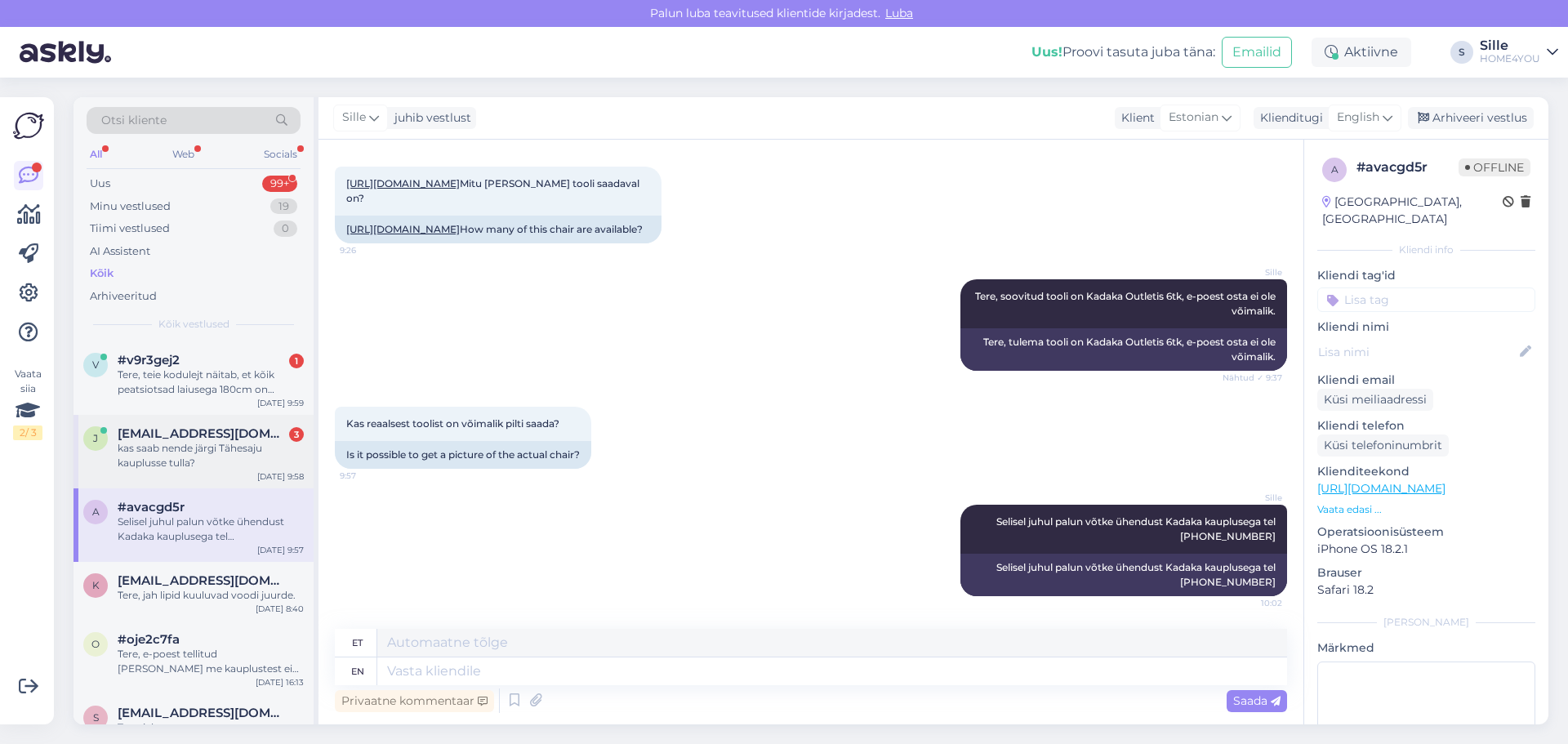
click at [193, 433] on span "juljasmir@yandex.ru" at bounding box center [202, 434] width 170 height 15
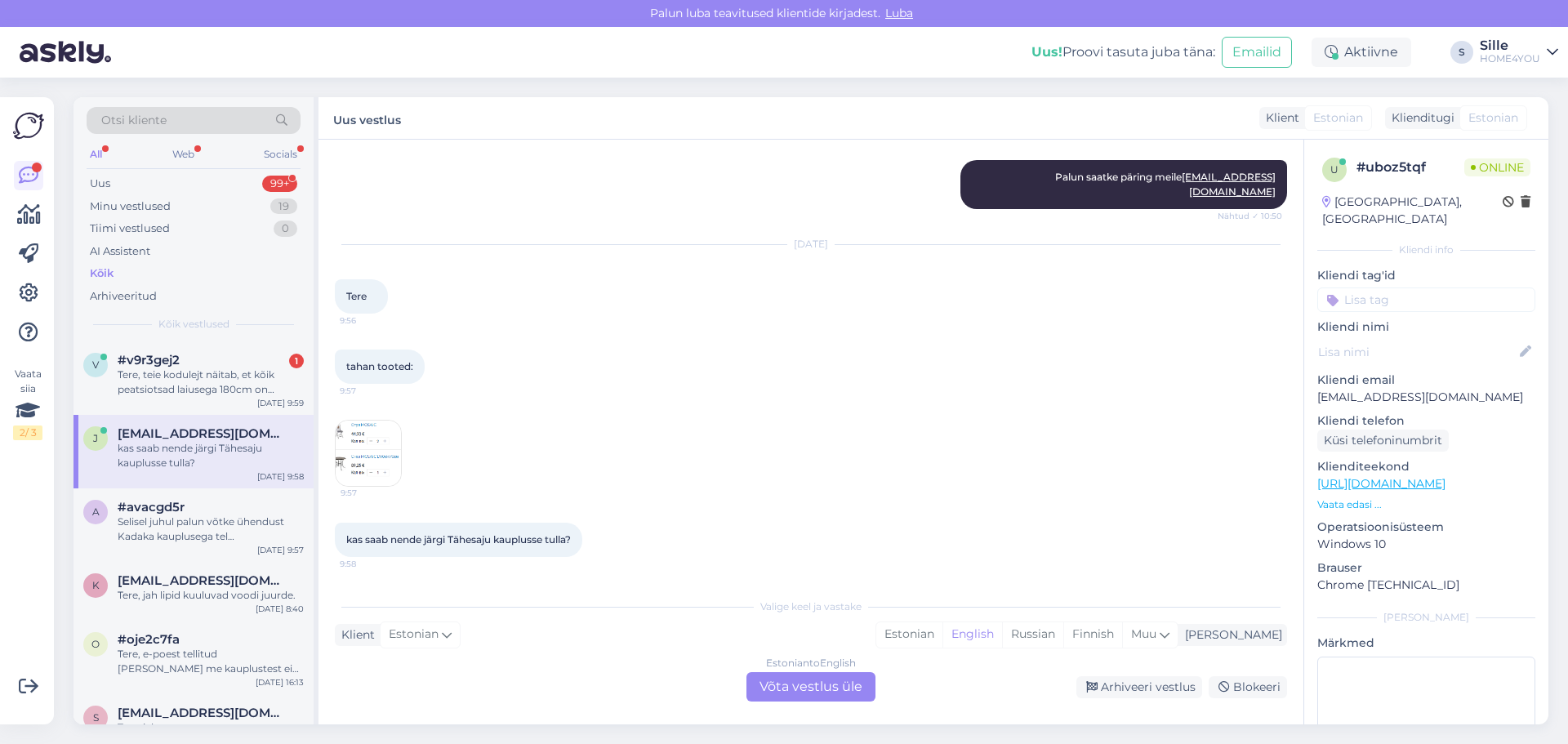
click at [358, 435] on img at bounding box center [368, 454] width 66 height 66
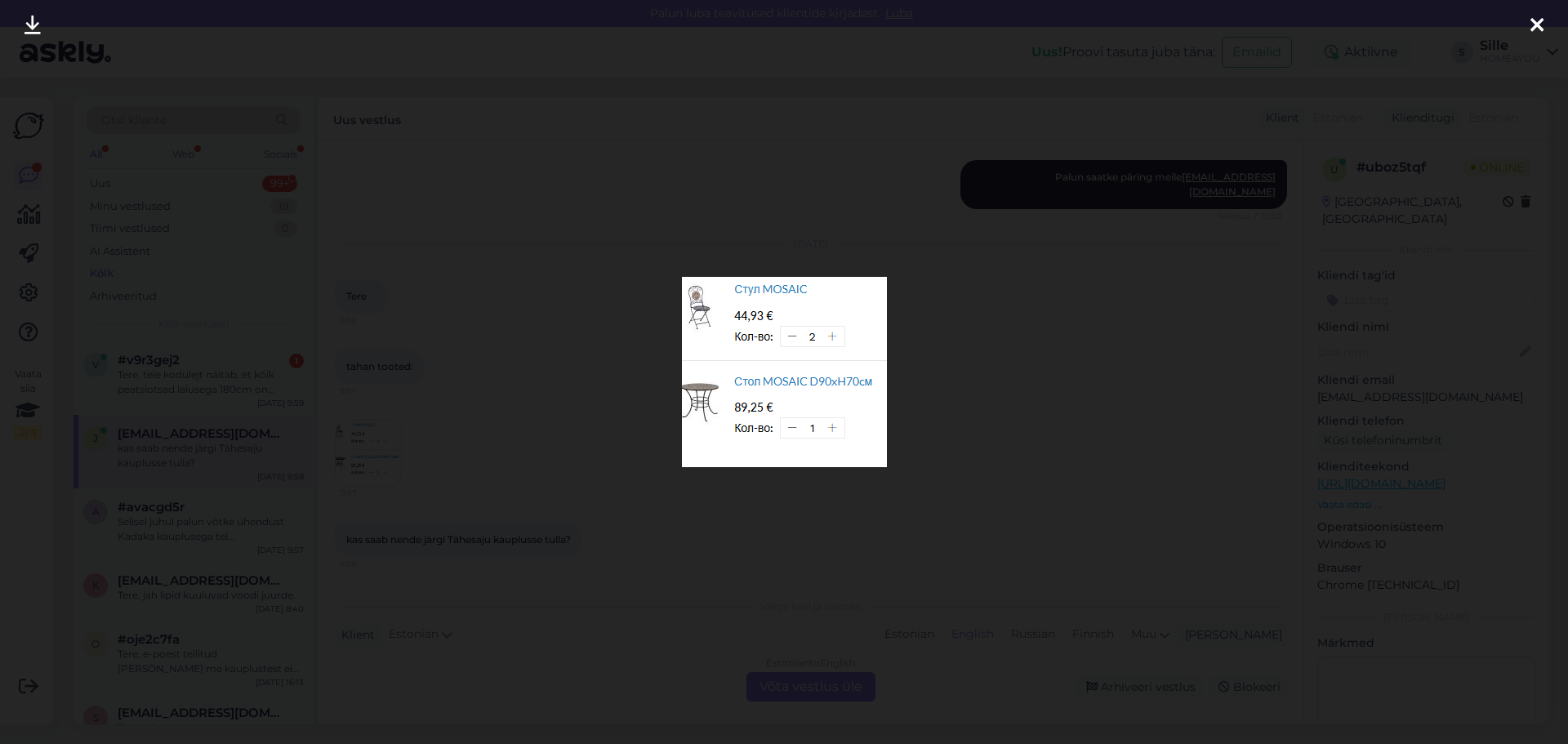
drag, startPoint x: 1531, startPoint y: 18, endPoint x: 1529, endPoint y: 30, distance: 12.2
click at [1532, 18] on icon at bounding box center [1537, 26] width 13 height 21
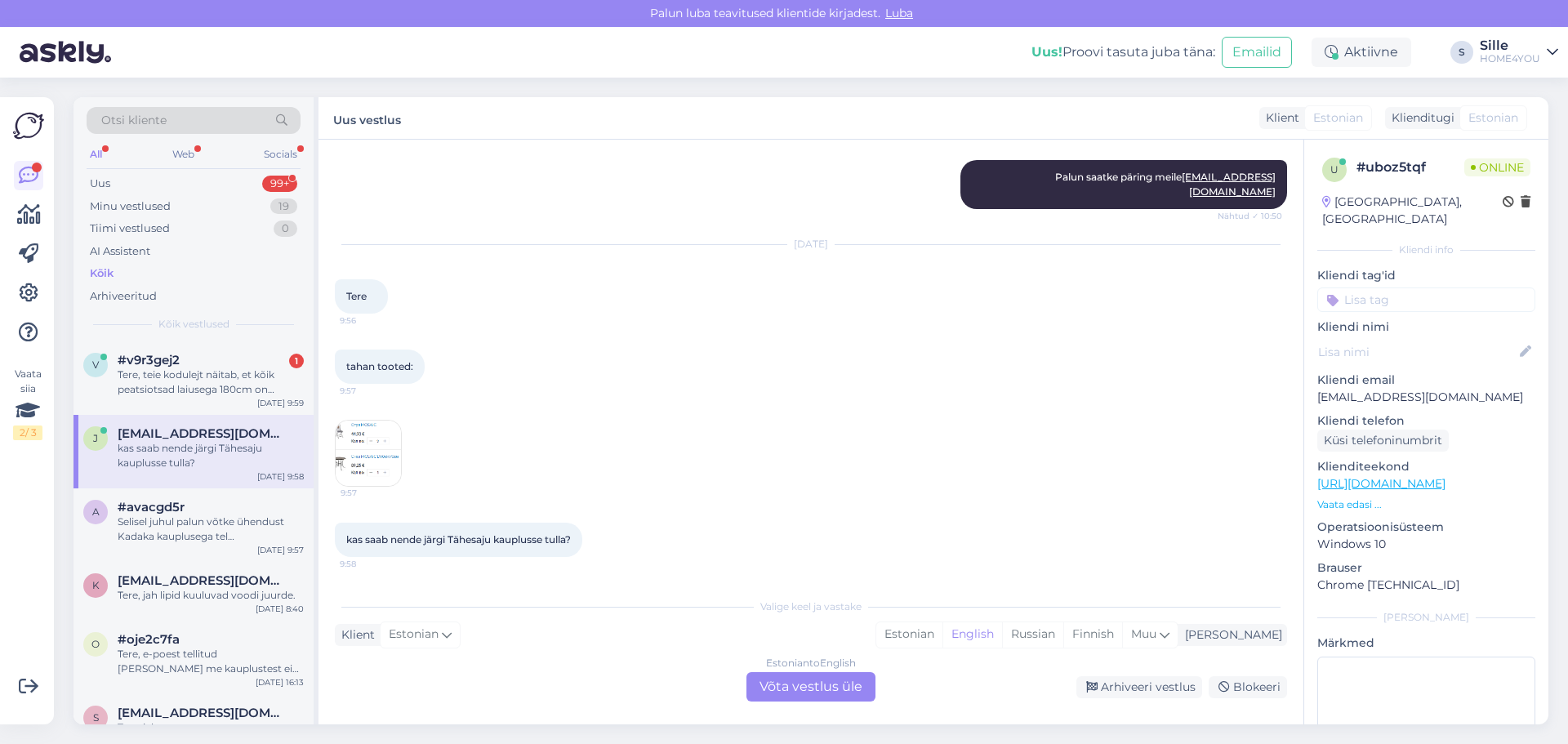
click at [376, 437] on img at bounding box center [368, 454] width 66 height 66
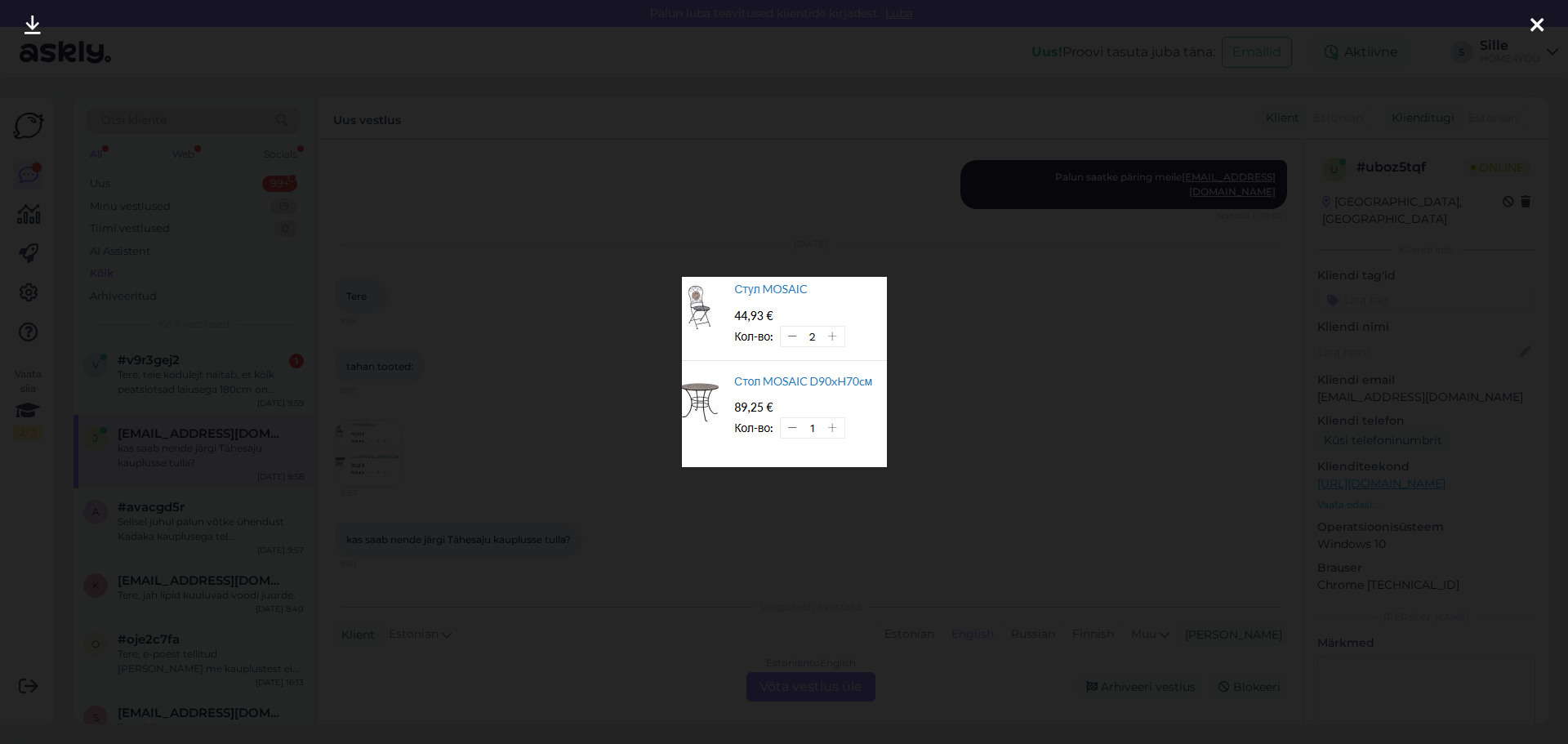
click at [1525, 23] on div at bounding box center [1538, 25] width 33 height 52
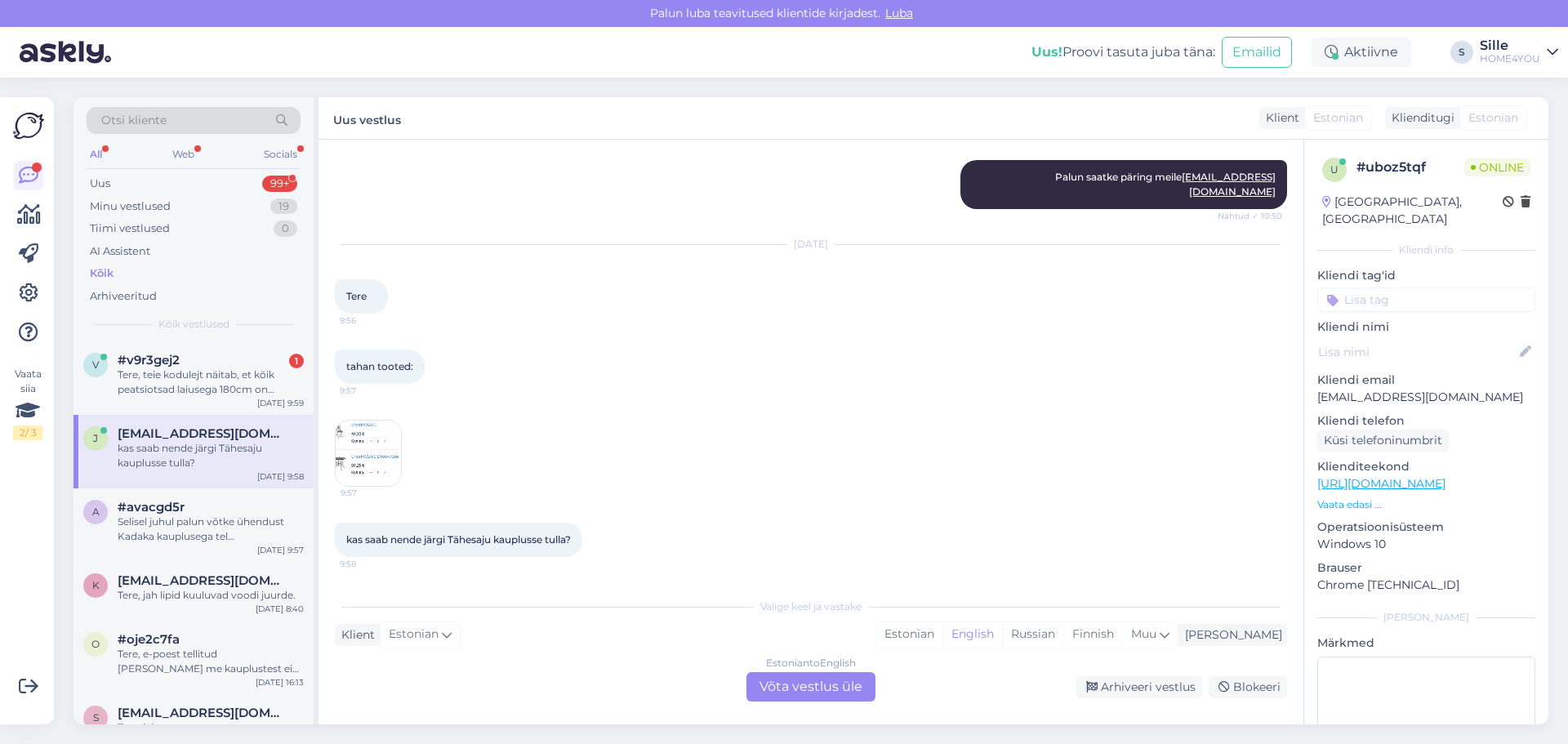
click at [786, 695] on div "Estonian to English Võta vestlus üle" at bounding box center [810, 687] width 129 height 30
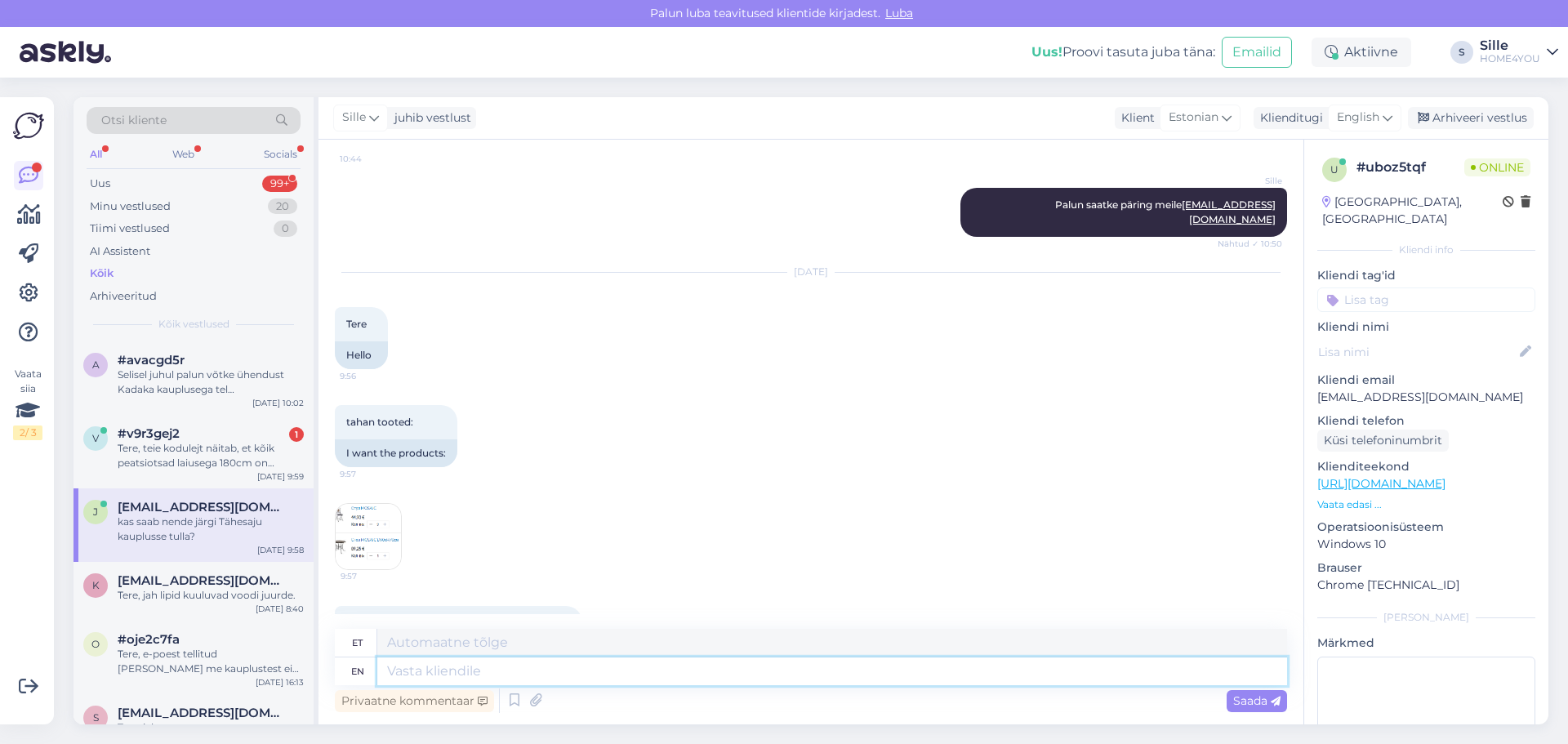
click at [584, 676] on textarea at bounding box center [832, 672] width 910 height 28
type textarea "Tere,"
type textarea "Tere, tool o"
type textarea "Tere, tööriist"
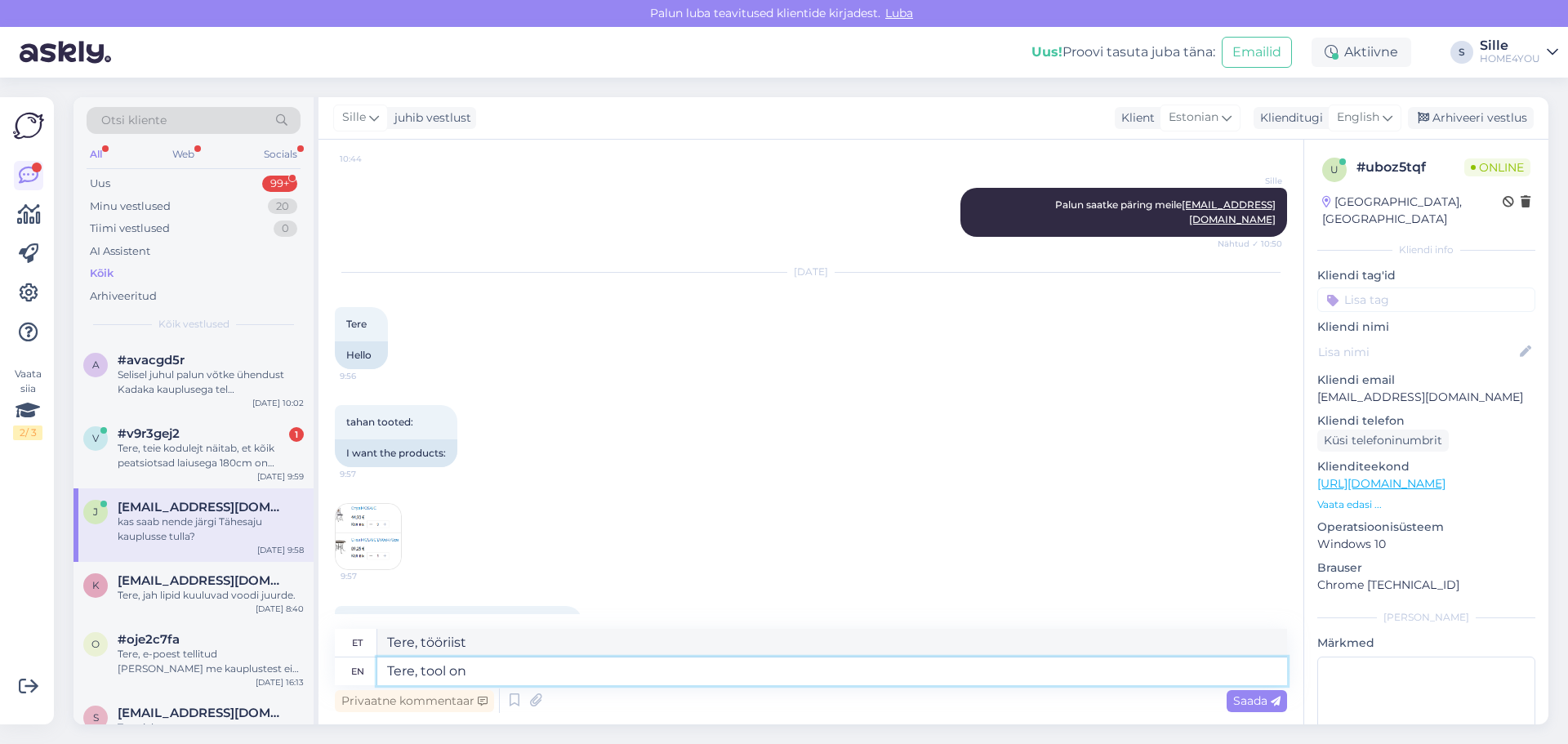
type textarea "Tere, tool on"
type textarea "Tere, tööriist peal"
type textarea "Tere, tool on olemas"
type textarea "Tere, tööriist olemas"
type textarea "Tere, tool on olemas Tähesaju"
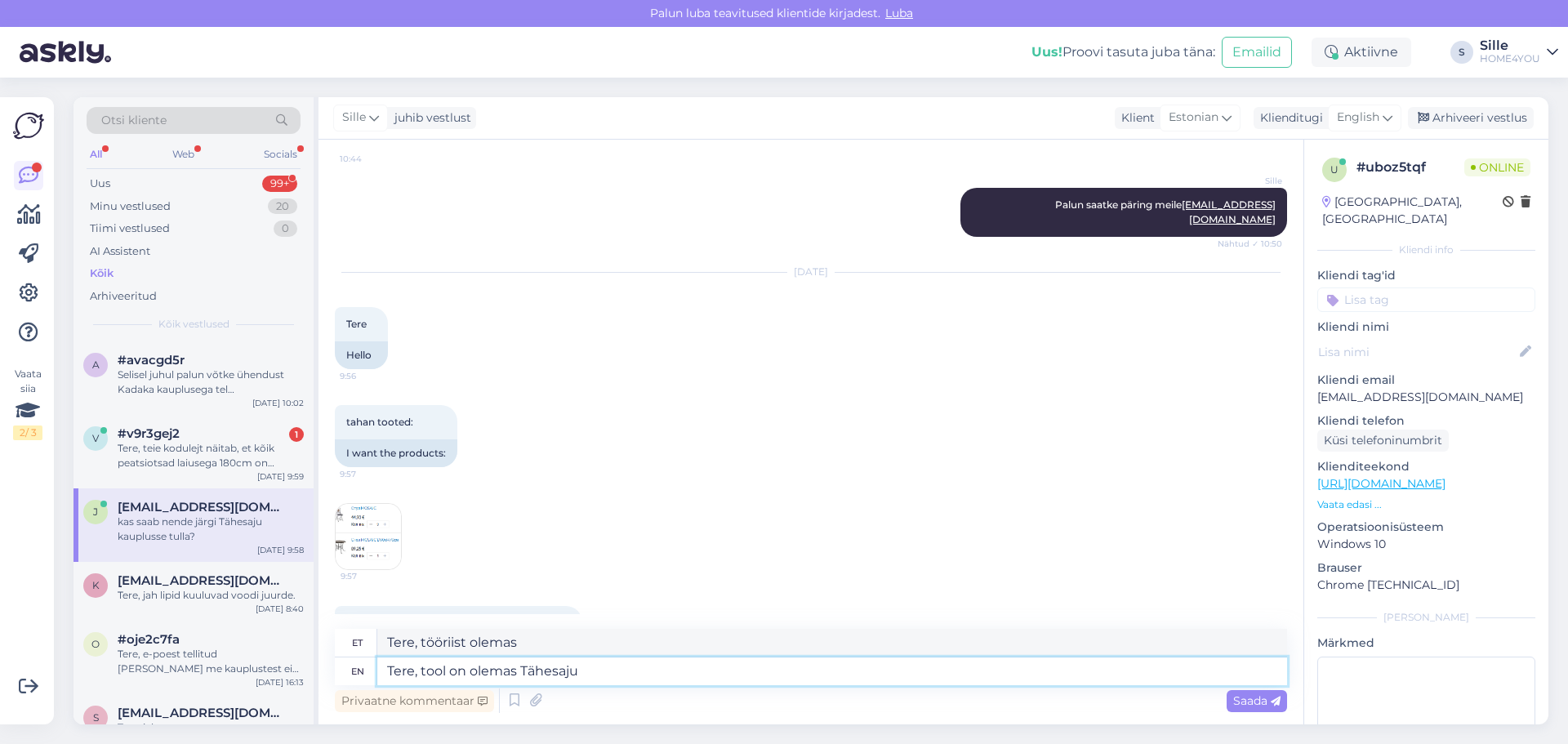
type textarea "Tere, tööriist olemas Tähesaju"
type textarea "Tere, tool on olemas Tähesaju kaupluses, a"
type textarea "Tere, tool on olemas Tähesaju kaupluses,"
type textarea "Tere, tool on olemas Tähesaju kaupluses, aga"
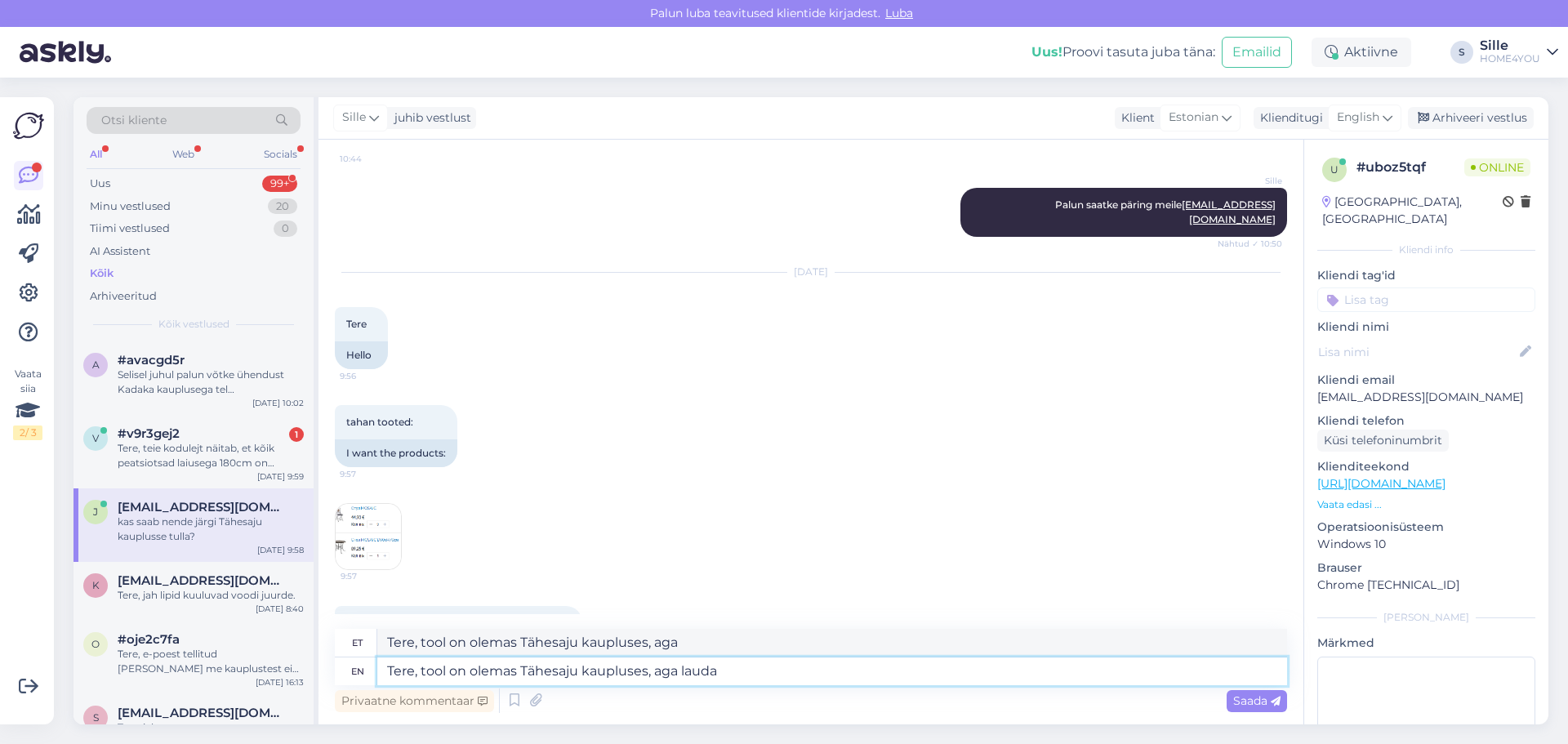
type textarea "Tere, tool on olemas Tähesaju kaupluses, aga lauda e"
type textarea "Tere, tool on olemas Tähesaju kaupluses, aga lauda"
type textarea "Tere, tool on olemas Tähesaju kaupluses, aga lauda ei o"
type textarea "Tere, tool on olemas Tähesaju kaupluses, aga lauda ei"
type textarea "Tere, tool on olemas Tähesaju kaupluses, aga lauda ei ole"
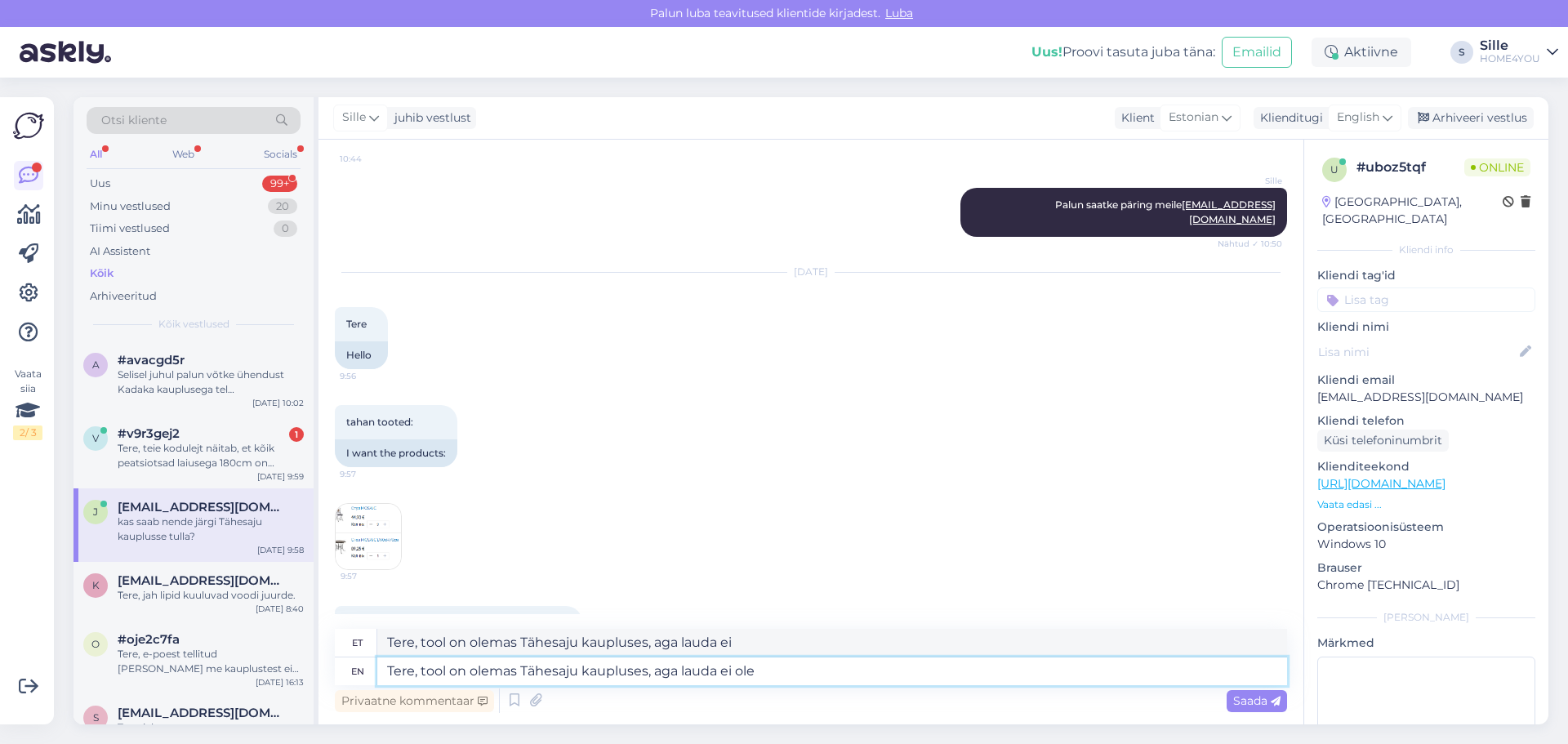
type textarea "Tere, tool on olemas Tähesaju kaupluses, aga lauda ei ole"
type textarea "Tere, tool on olemas Tähesaju kaupluses, aga lauda ei ole, la"
type textarea "Tere, tool on olemas Tähesaju kaupluses, aga lauda ei ole,"
type textarea "Tere, tool on olemas Tähesaju kaupluses, aga lauda ei ole, laud"
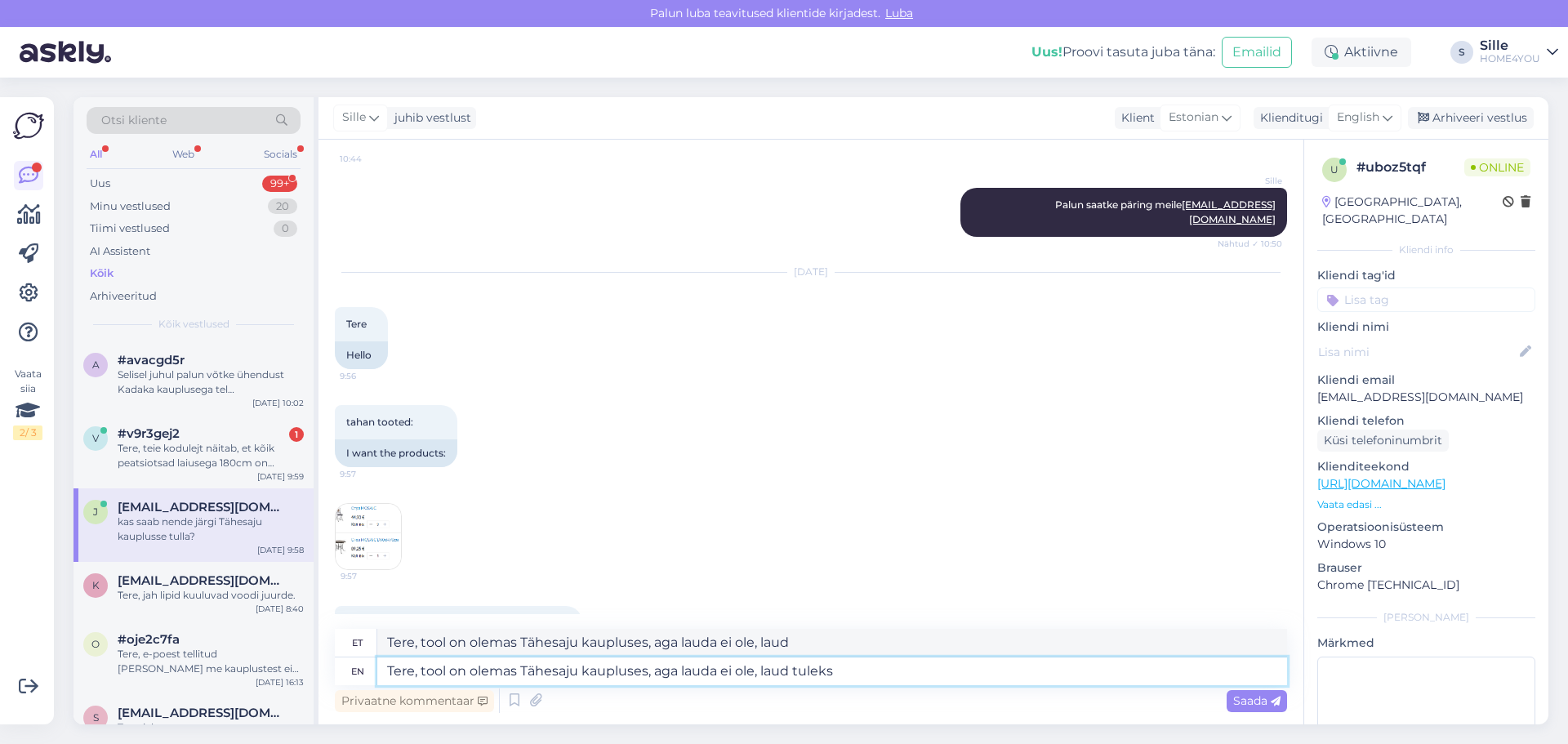
type textarea "Tere, tool on olemas Tähesaju kaupluses, aga lauda ei ole, laud tuleks t"
type textarea "Tere, tool on olemas Tähesaju kaupluses, aga lauda ei ole, laud tuleks"
type textarea "Tere, tool on olemas Tähesaju kaupluses, aga lauda ei ole, laud tuleks tellida"
type textarea "Tere, tool on olemas Tähesaju kaupluses, aga lauda ei ole, laud tuleks tellida …"
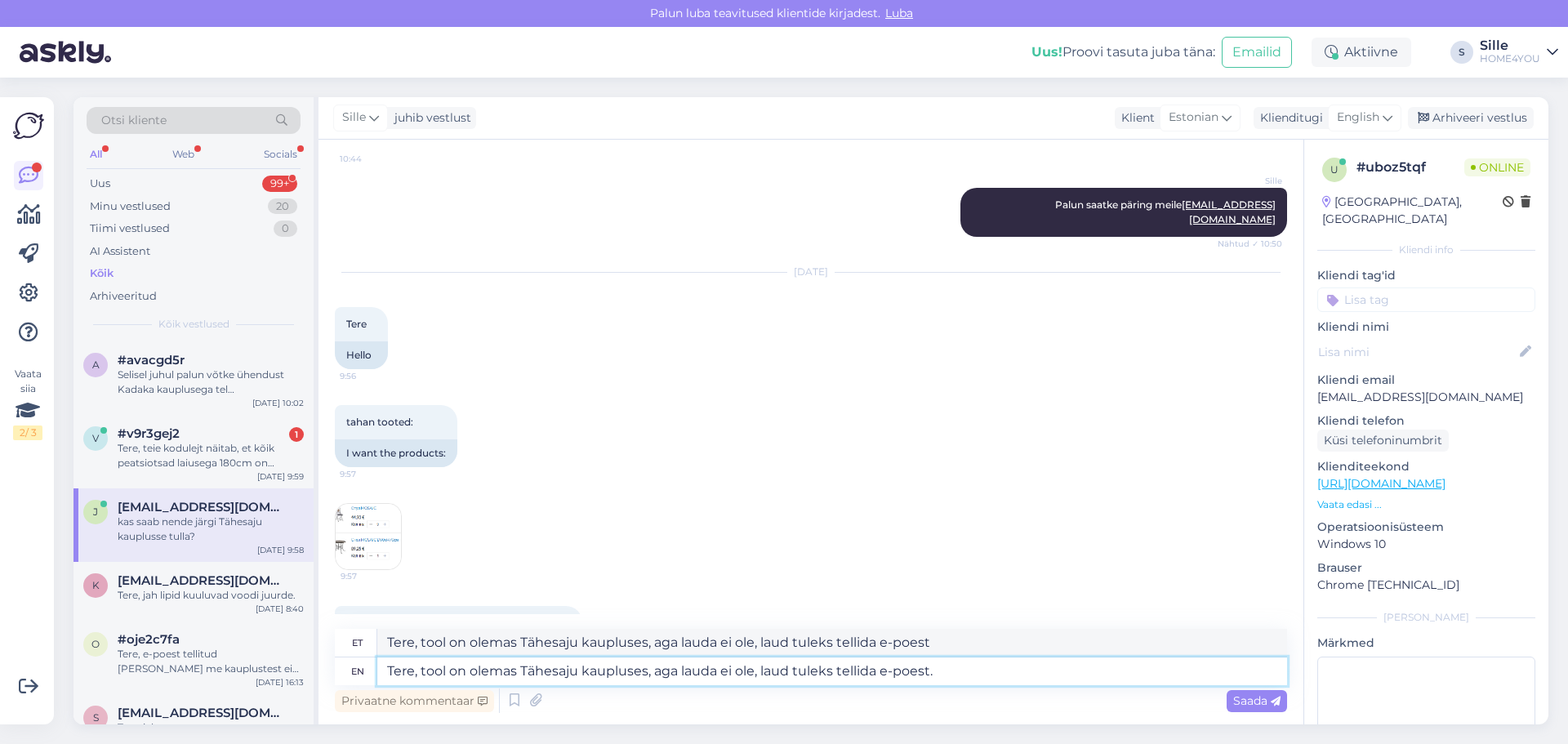
type textarea "Tere, tool on olemas Tähesaju kaupluses, aga lauda ei ole, laud tuleks tellida …"
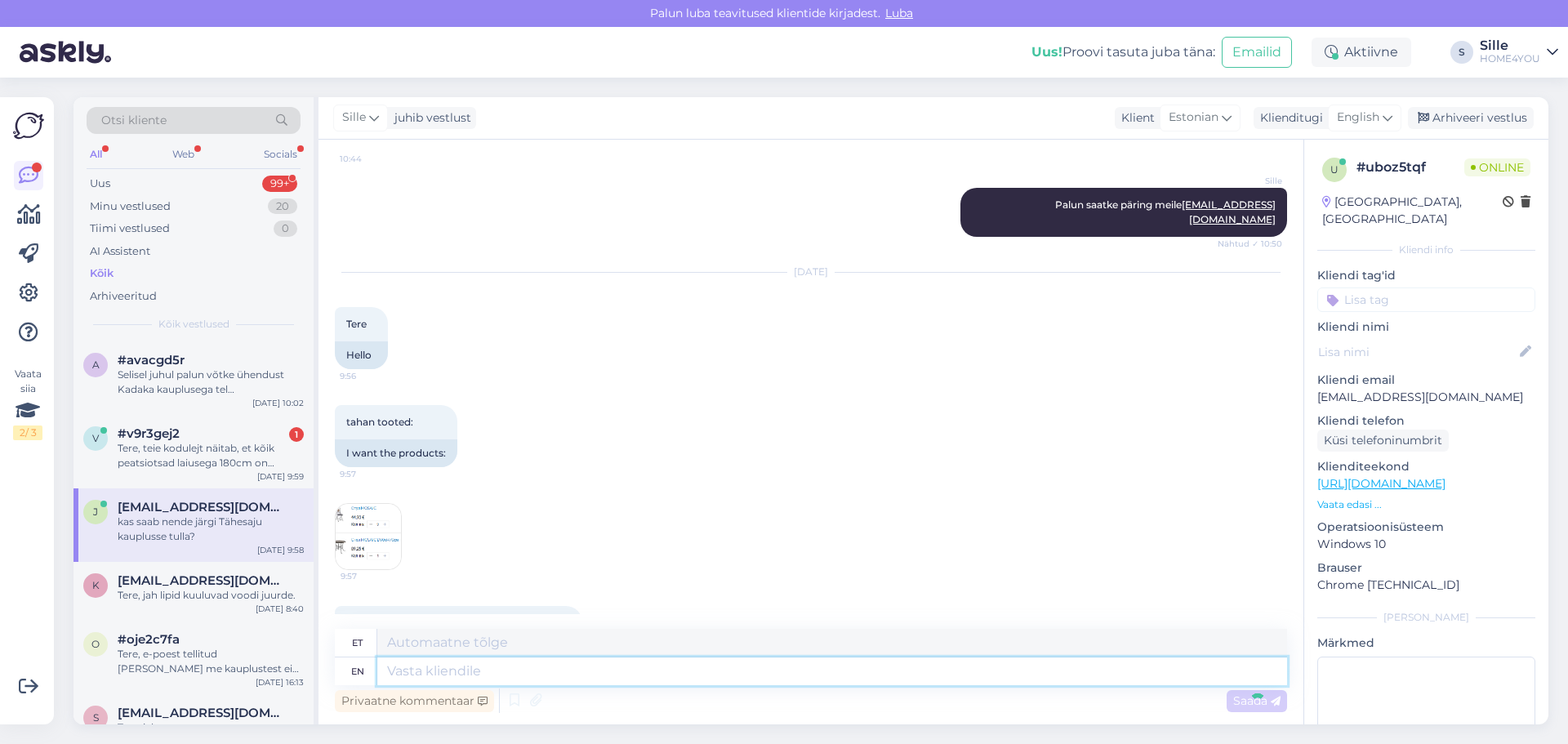
scroll to position [1071, 0]
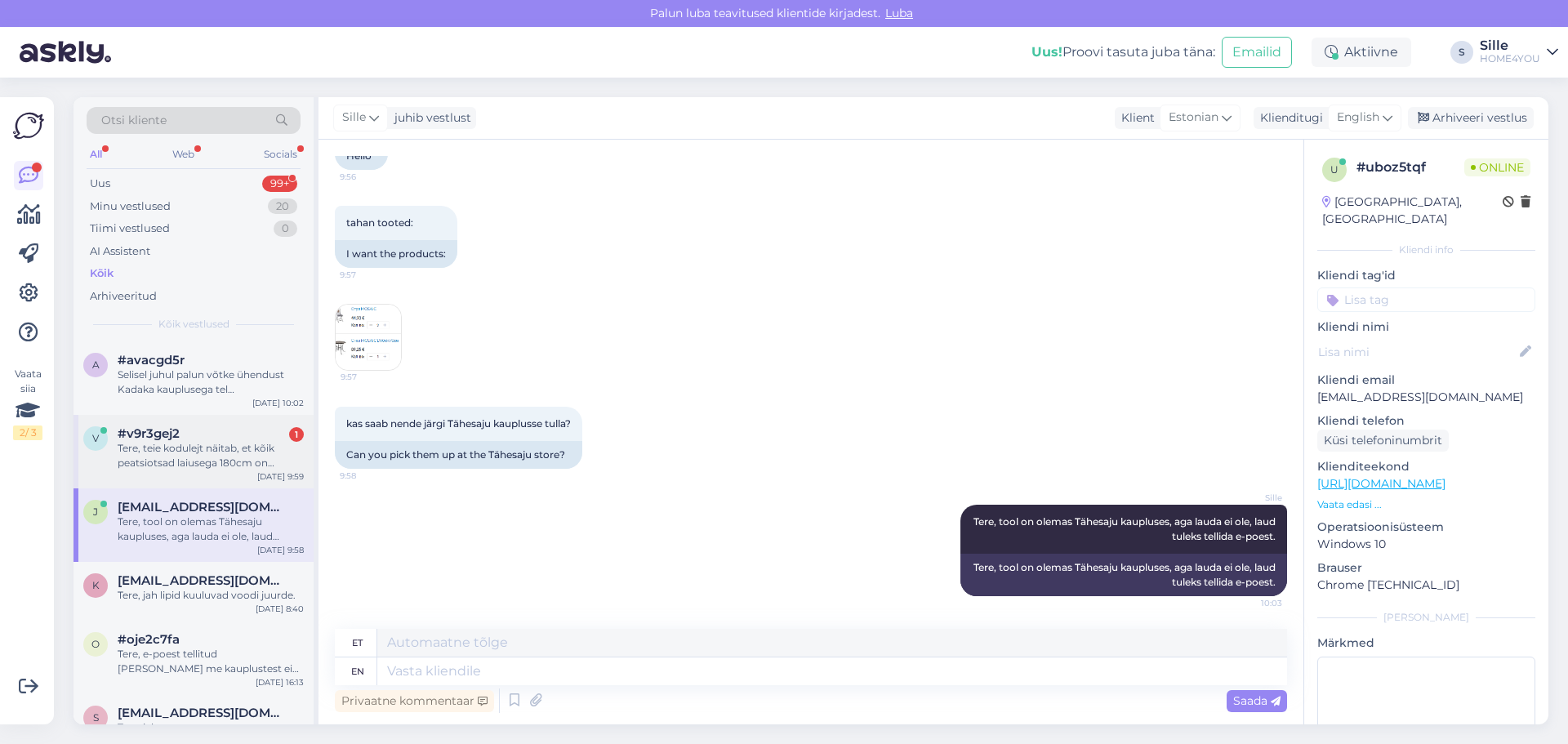
click at [153, 444] on div "Tere, teie kodulejt näitab, et kõik peatsiotsad laiusega 180cm on ettetellimise…" at bounding box center [210, 456] width 187 height 30
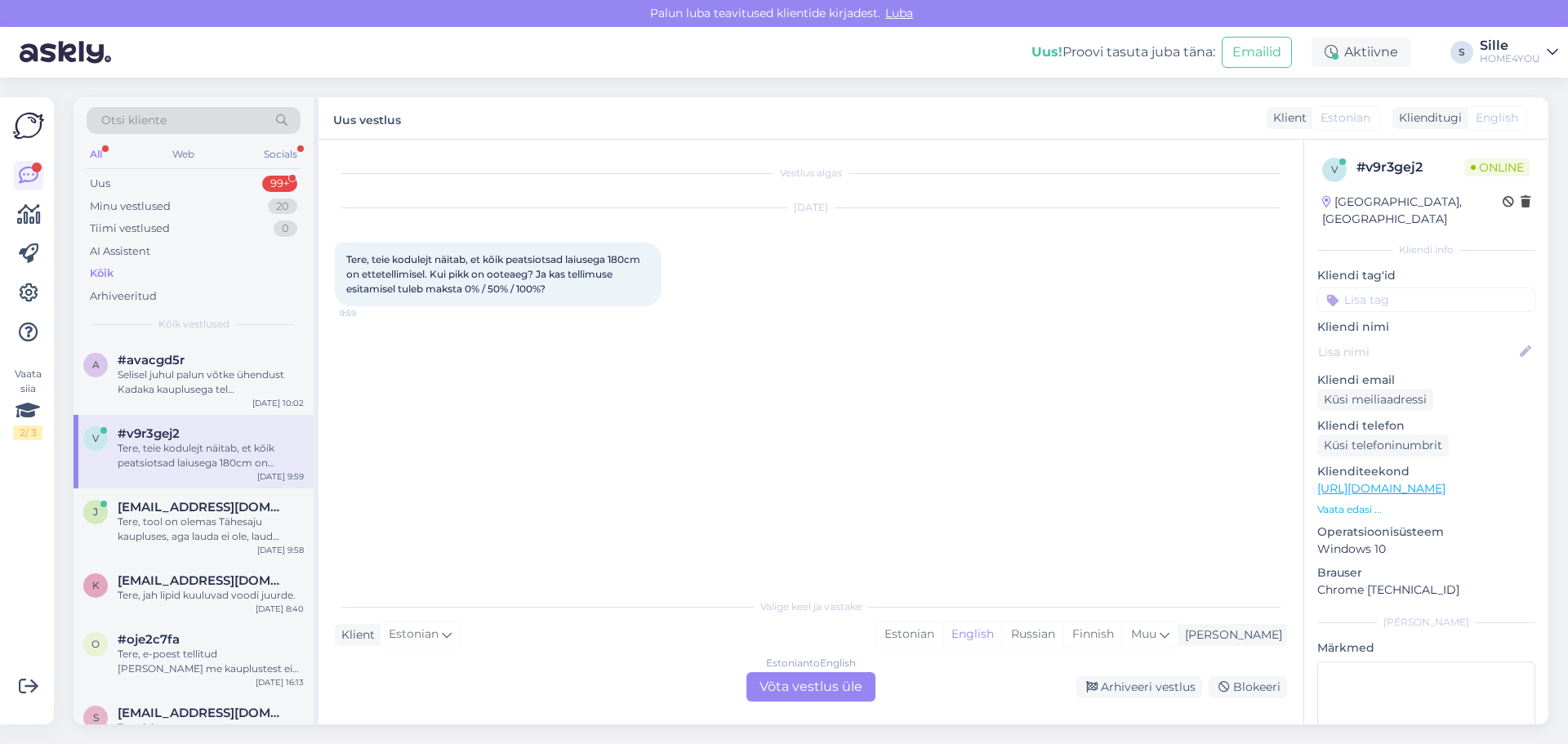
scroll to position [0, 0]
click at [808, 680] on div "Estonian to English Võta vestlus üle" at bounding box center [810, 687] width 129 height 30
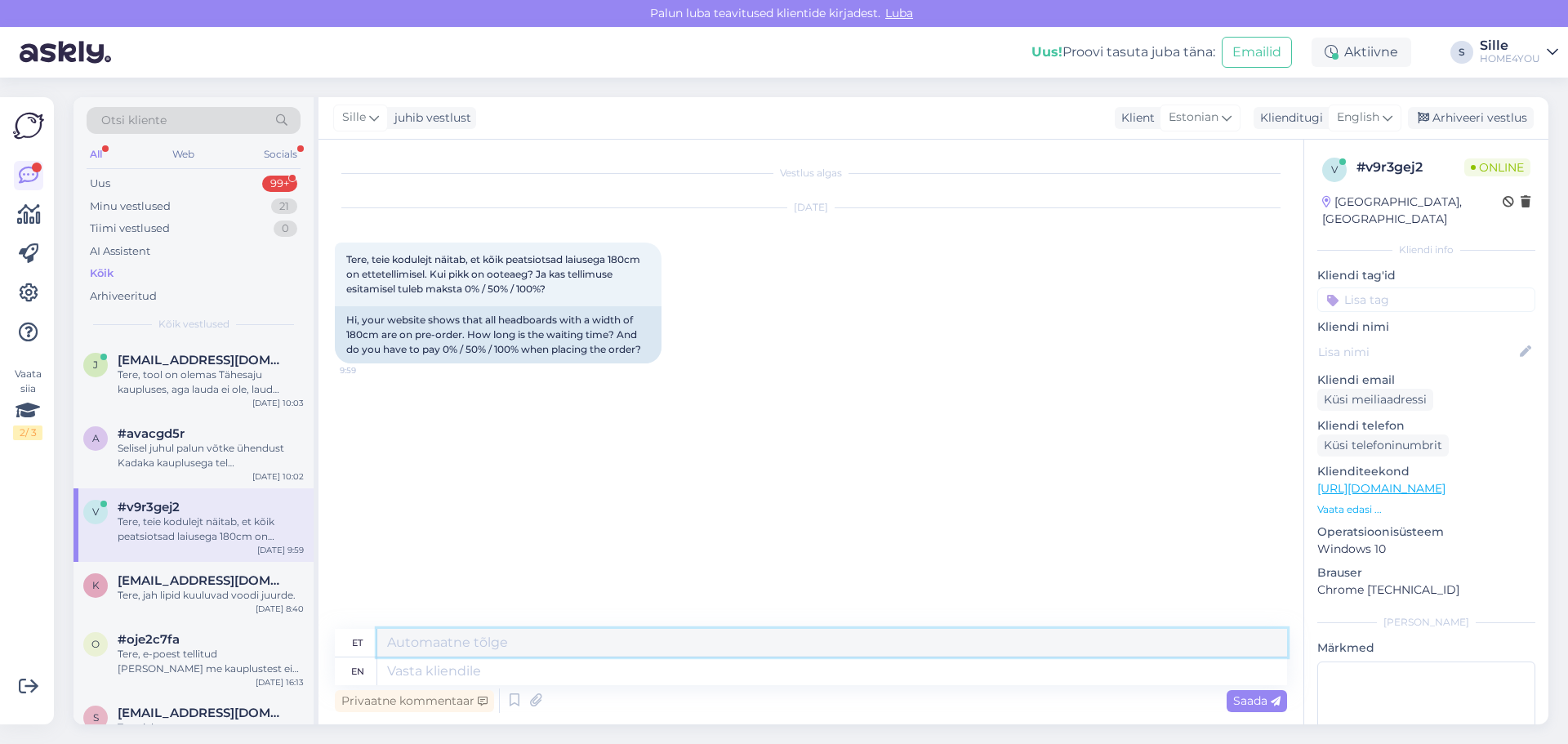
click at [598, 656] on textarea at bounding box center [832, 643] width 910 height 28
click at [600, 674] on textarea at bounding box center [832, 672] width 910 height 28
type textarea "Tere"
type textarea "Tere,"
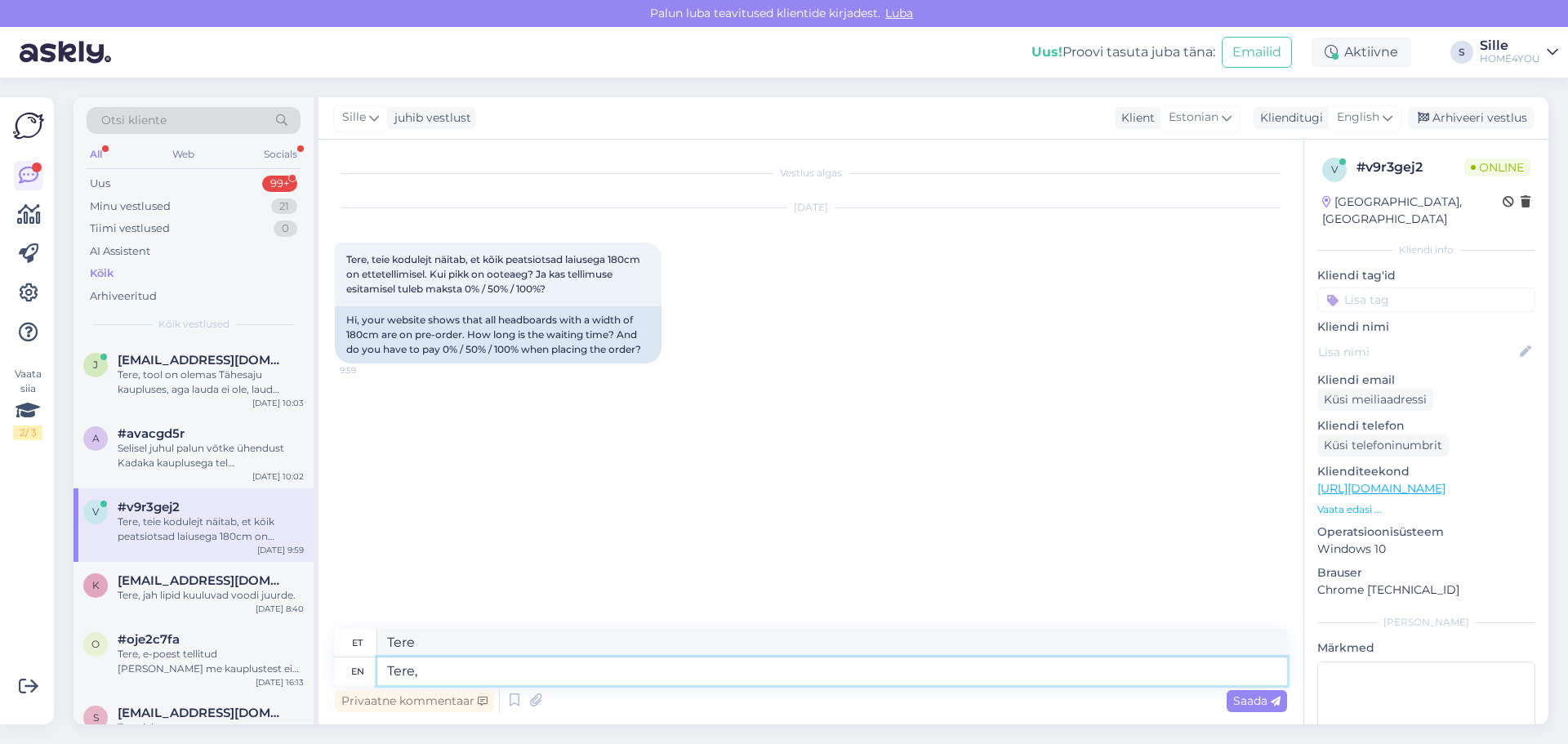
type textarea "Tere,"
type textarea "Tere, Sleep"
type textarea "Tere, Uni"
type textarea "Tere, Sleepwelli"
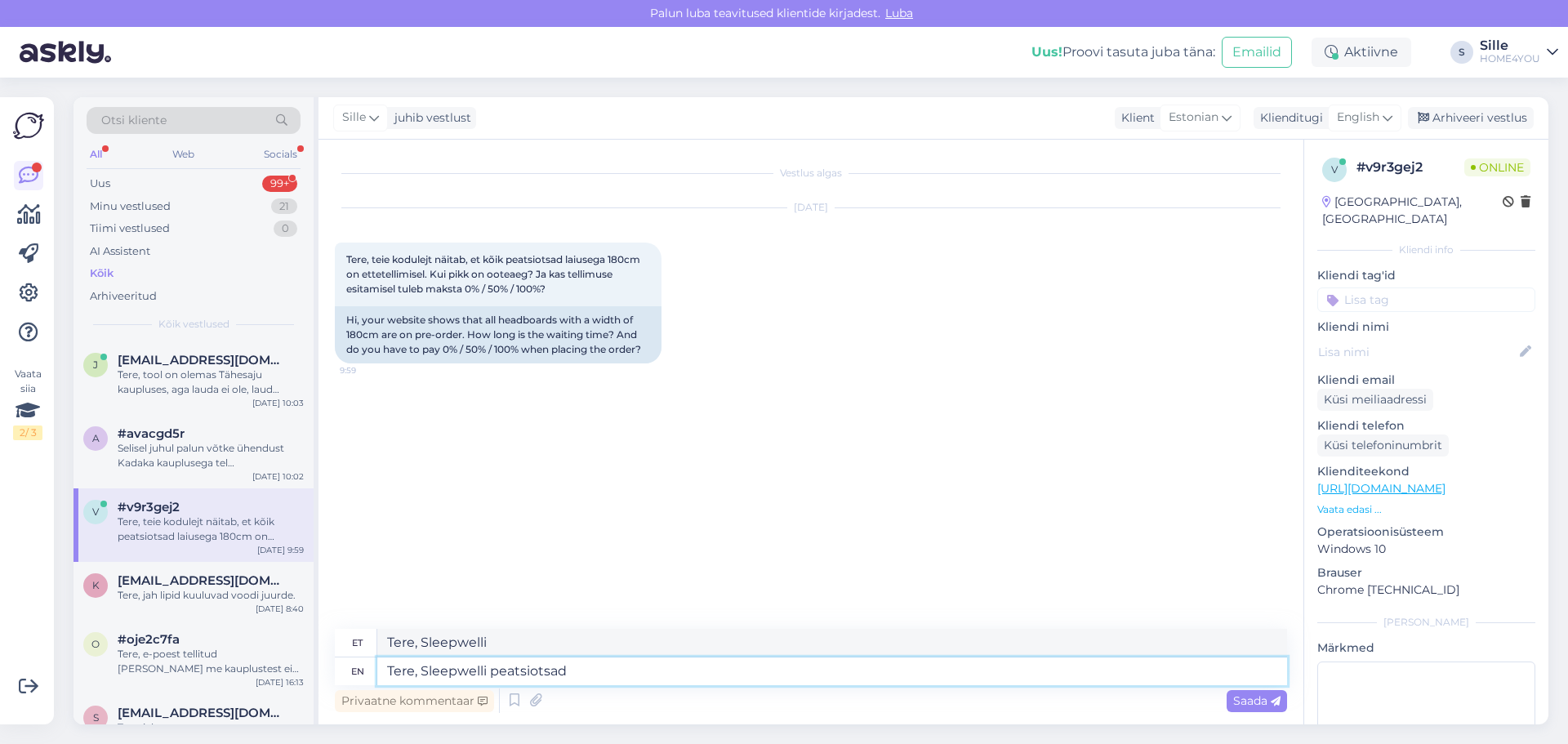
type textarea "Tere, Sleepwelli peatsiotsad o"
type textarea "Tere, Sleepwelli peatsiotsad"
type textarea "Tere, Sleepwelli peatsiotsad on k"
type textarea "Tere, Sleepwelli peatsiotsad edasi"
type textarea "Tere, Sleepwelli peatsiotsad on kõik t"
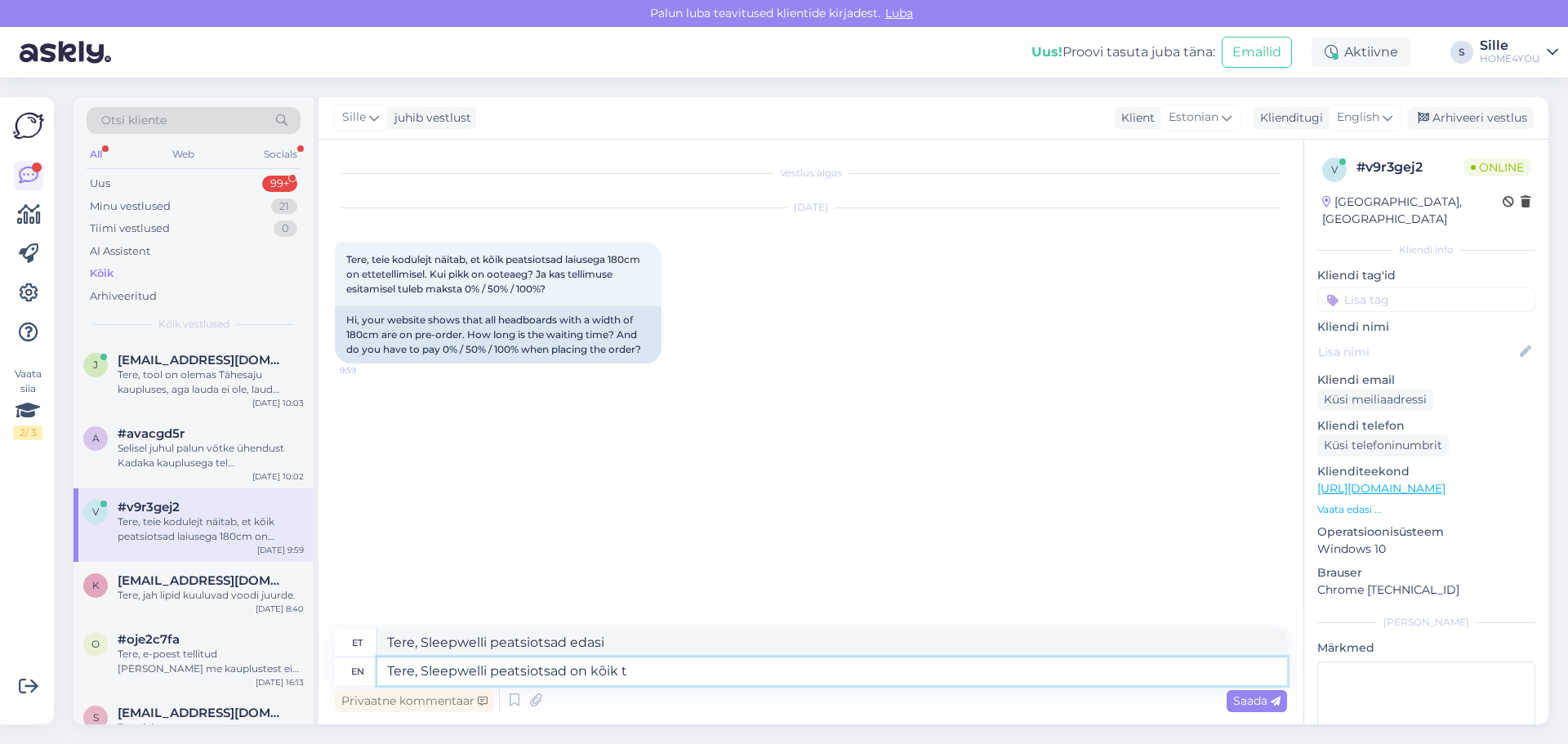
type textarea "Tere, Sleepwelli peatsiotsad on kõik"
type textarea "Tere, Sleepwelli peatsiotsad on kõik ette"
type textarea "Tere, Sleepwelli peatsiotsad on kõik ettetellimisel,"
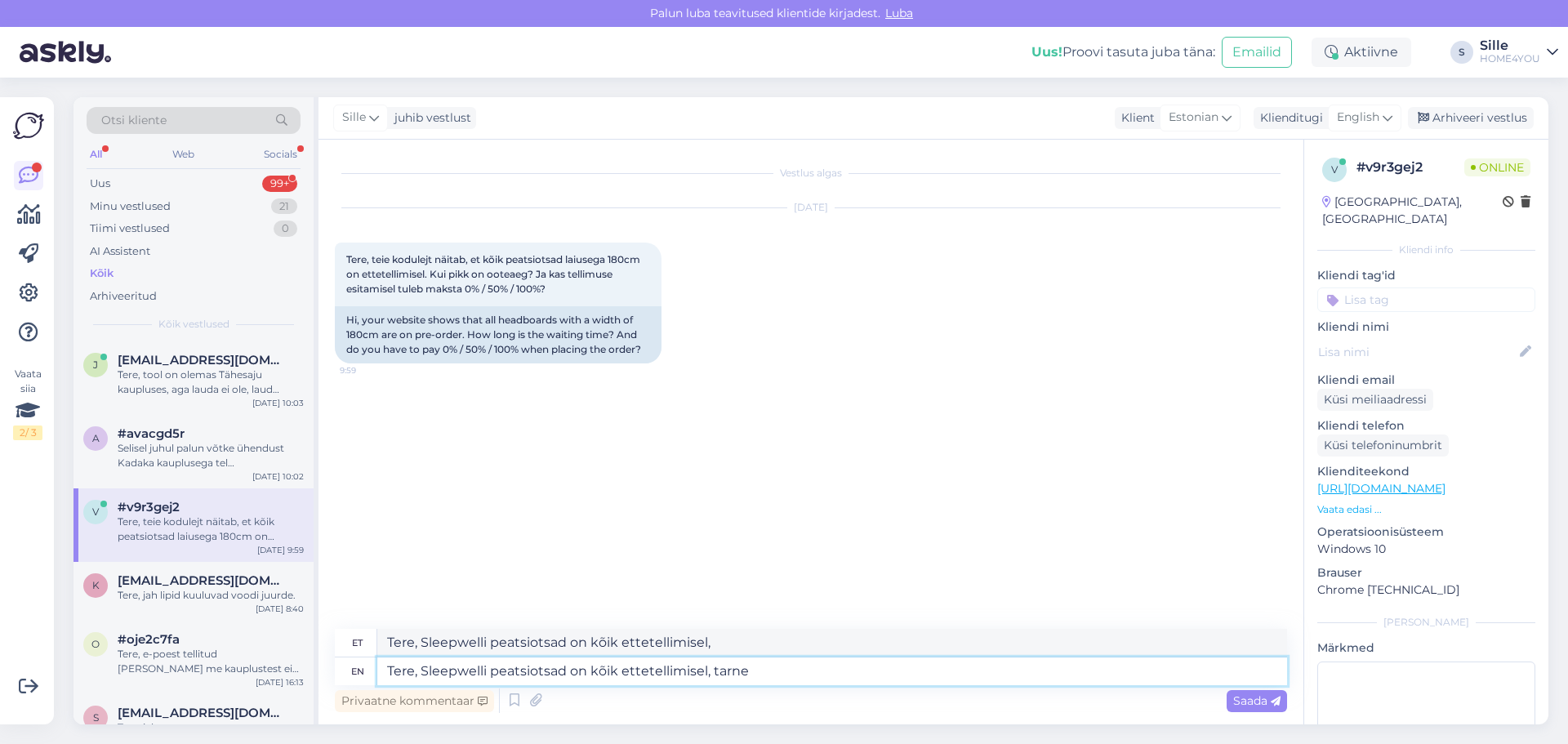
type textarea "Tere, Sleepwelli peatsiotsad on kõik ettetellimisel, tarne k"
type textarea "Tere, Sleepwelli peatsiotsad on kõik ettetellimisel, tarne"
type textarea "Tere, Sleepwelli peatsiotsad on kõik ettetellimisel, tarne kuni"
type textarea "Tere, Sleepwelli peatsiotsad on kõik ettetellimisel, tarne kuni 4"
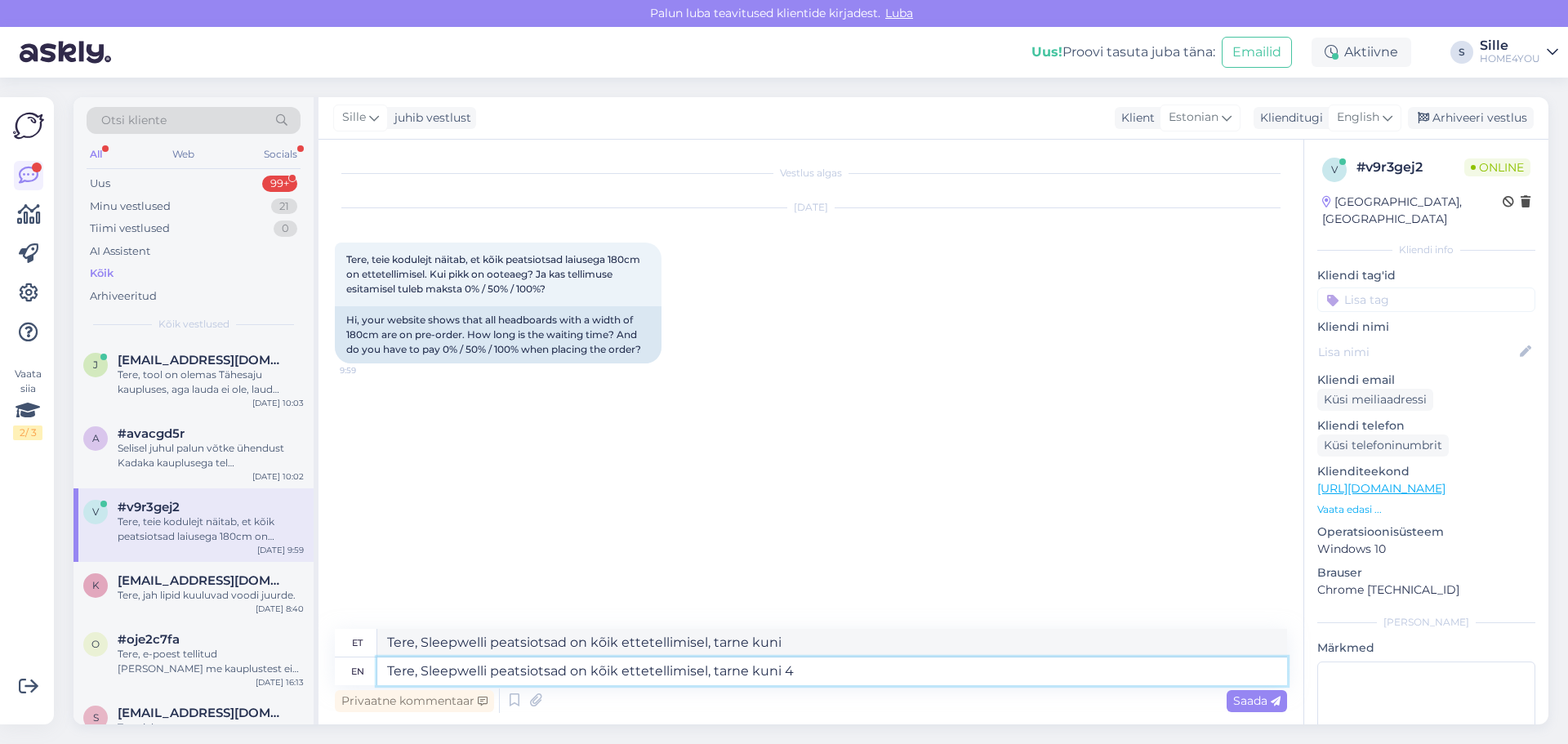
type textarea "Tere, Sleepwelli peatsiotsad on kõik ettetellimisel, tarne kuni 4"
type textarea "Tere, Sleepwelli peatsiotsad on kõik ettetellimisel, tarne kuni 4 nädalata"
type textarea "Tere, Sleepwelli peatsiotsad on kõik ettetellimisel, tarne kuni 4 nädalat"
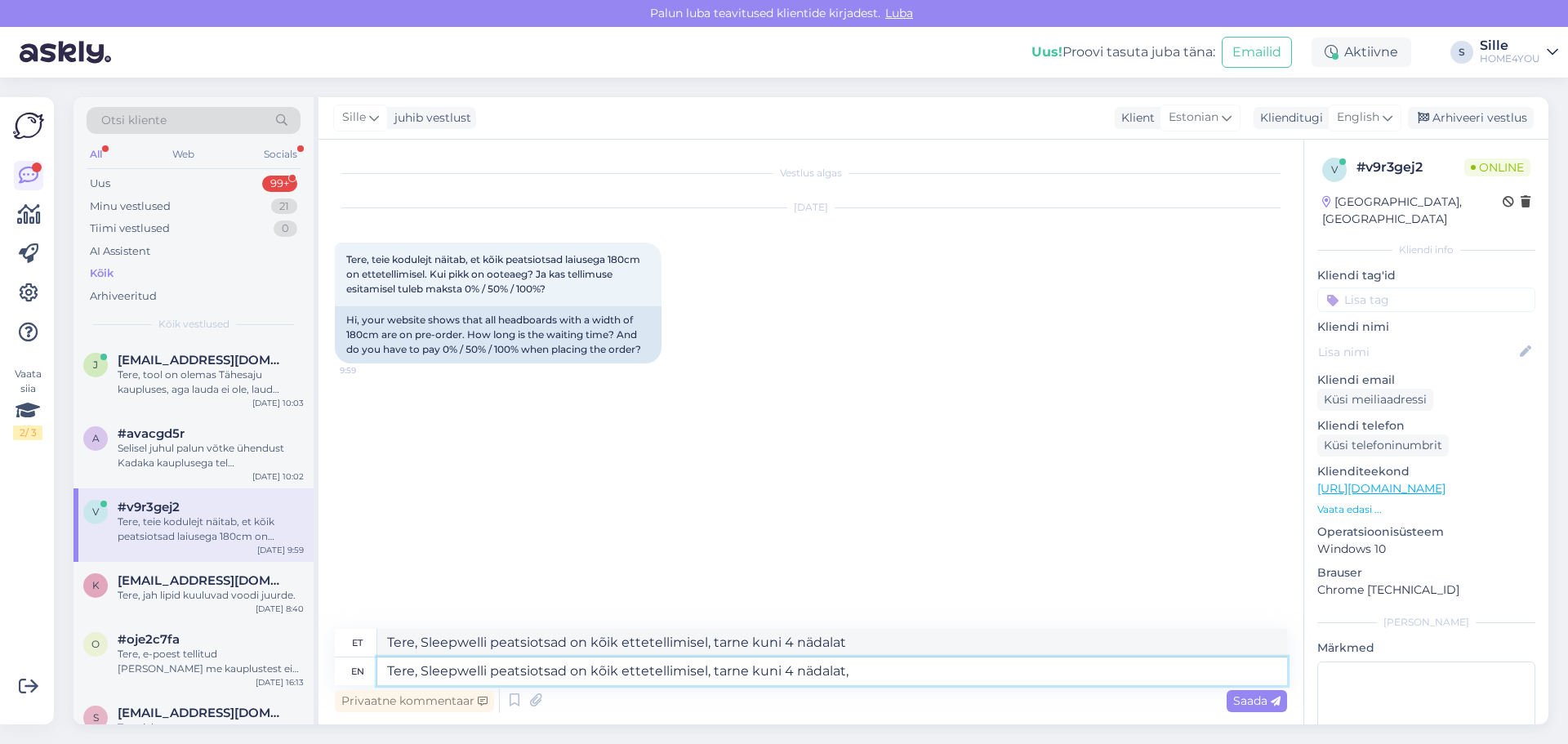
type textarea "Tere, Sleepwelli peatsiotsad on kõik ettetellimisel, tarne kuni 4 nädalat,"
type textarea "Tere, Sleepwelli peatsiotsad on kõik ettetellimisel, tarne kuni 4 nädalat, tell…"
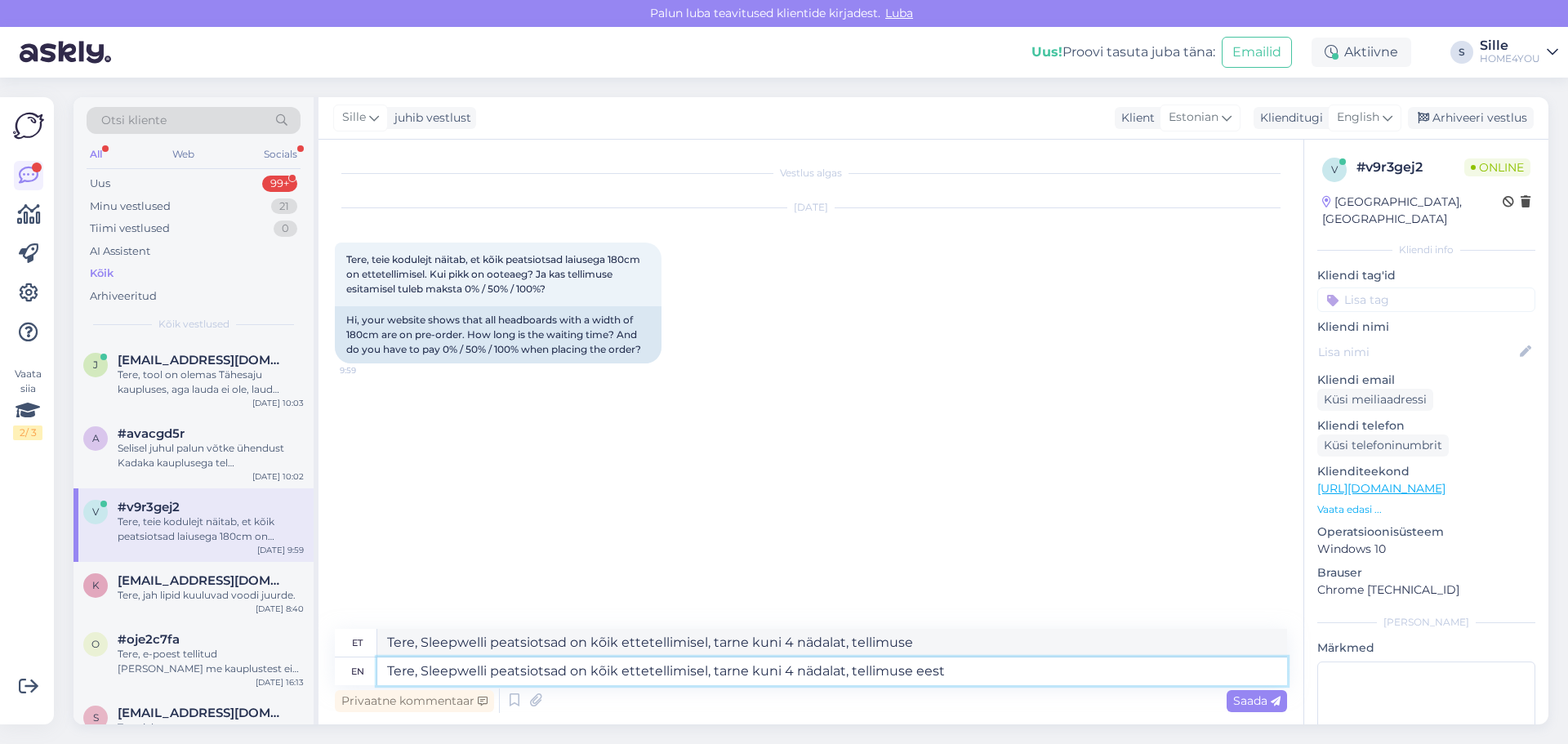
type textarea "Tere, Sleepwelli peatsiotsad on kõik ettetellimisel, tarne kuni 4 nädalat, tell…"
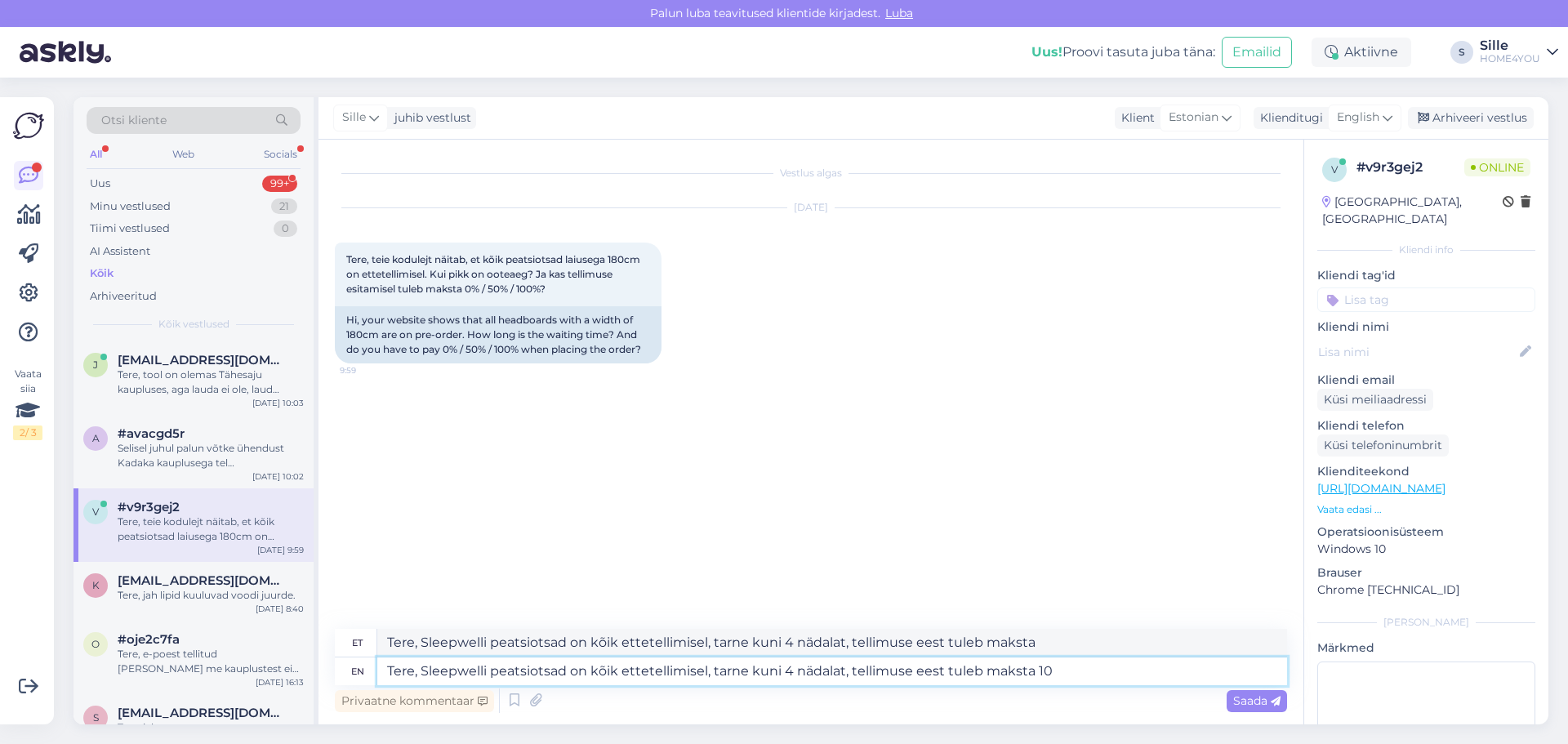
type textarea "Tere, Sleepwelli peatsiotsad on kõik ettetellimisel, tarne kuni 4 nädalat, tell…"
